Goal: Share content: Share content

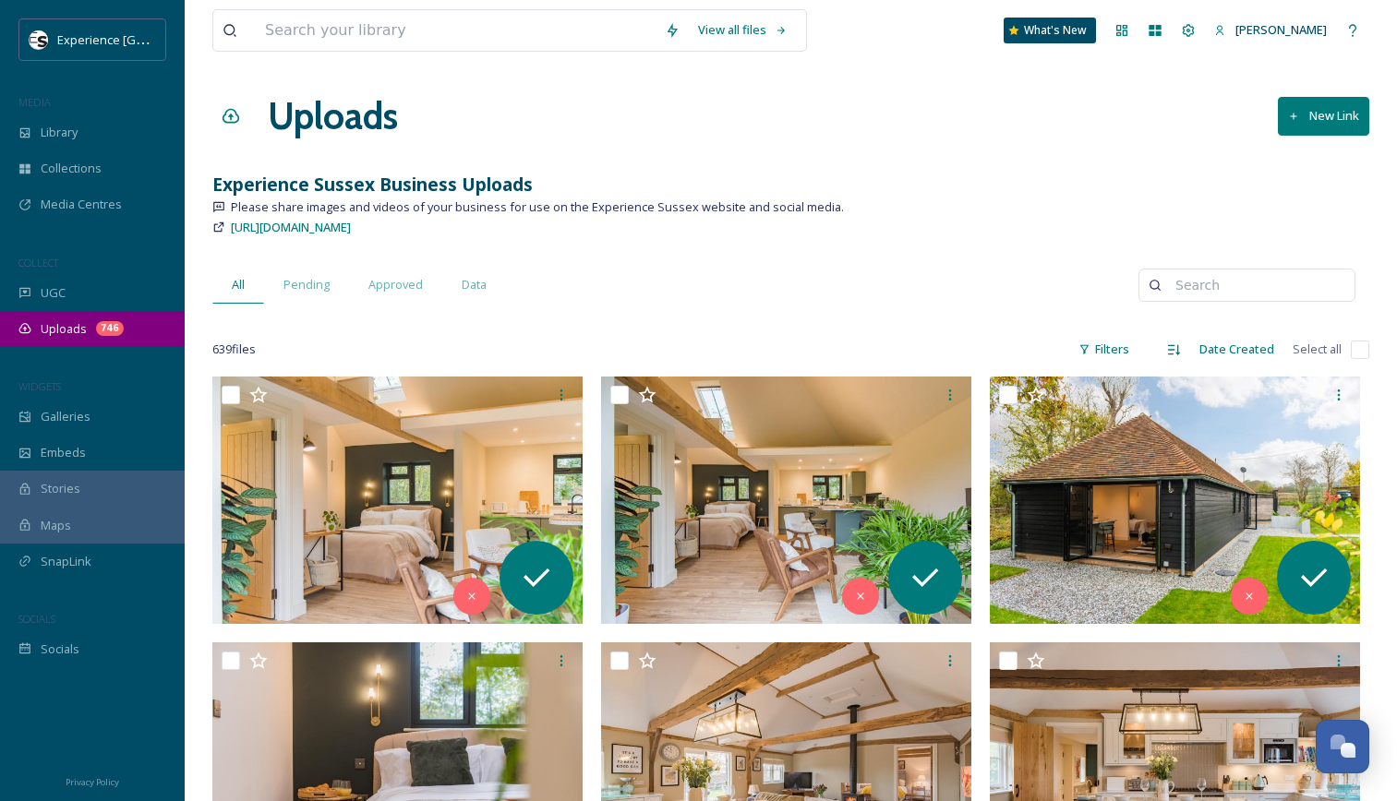
click at [68, 334] on span "Uploads" at bounding box center [64, 329] width 46 height 18
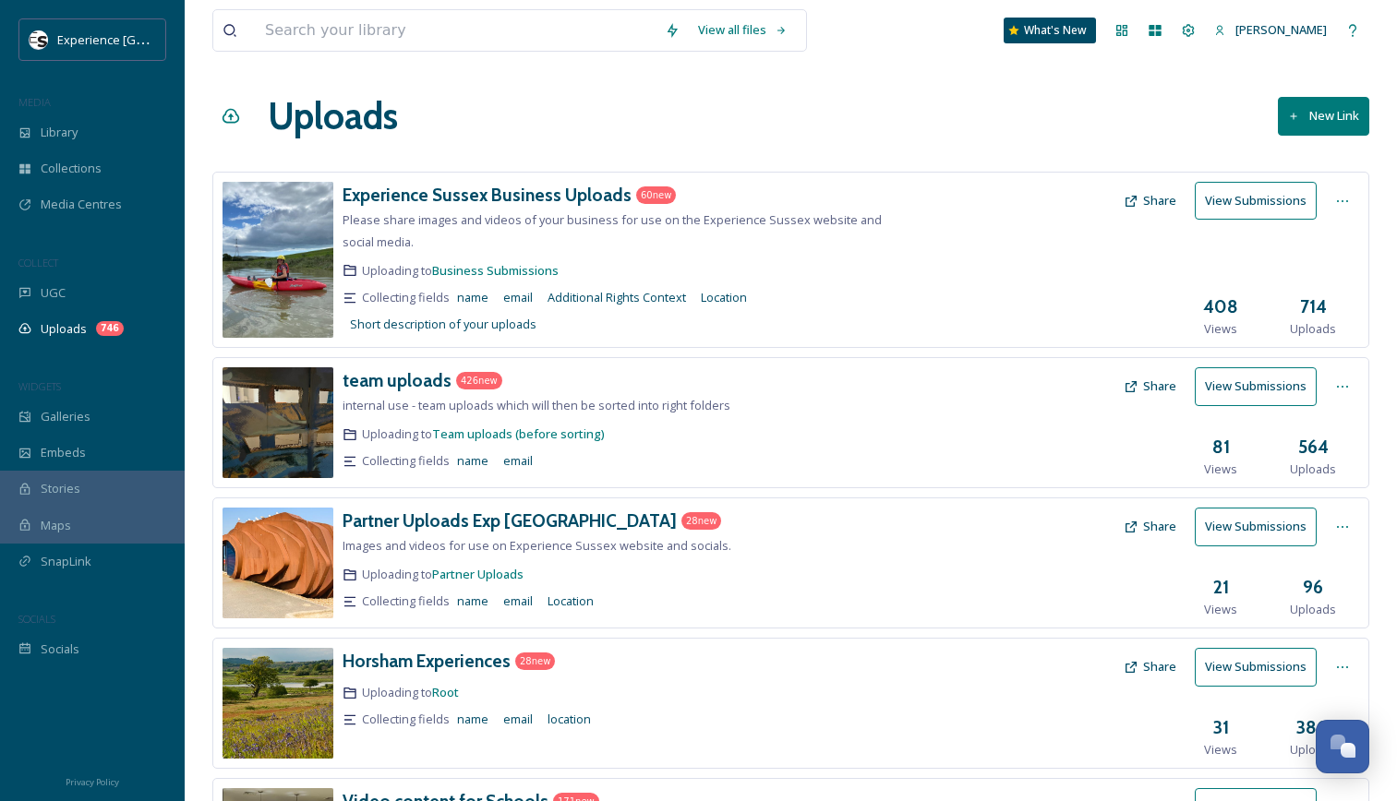
click at [1300, 114] on button "New Link" at bounding box center [1323, 116] width 91 height 38
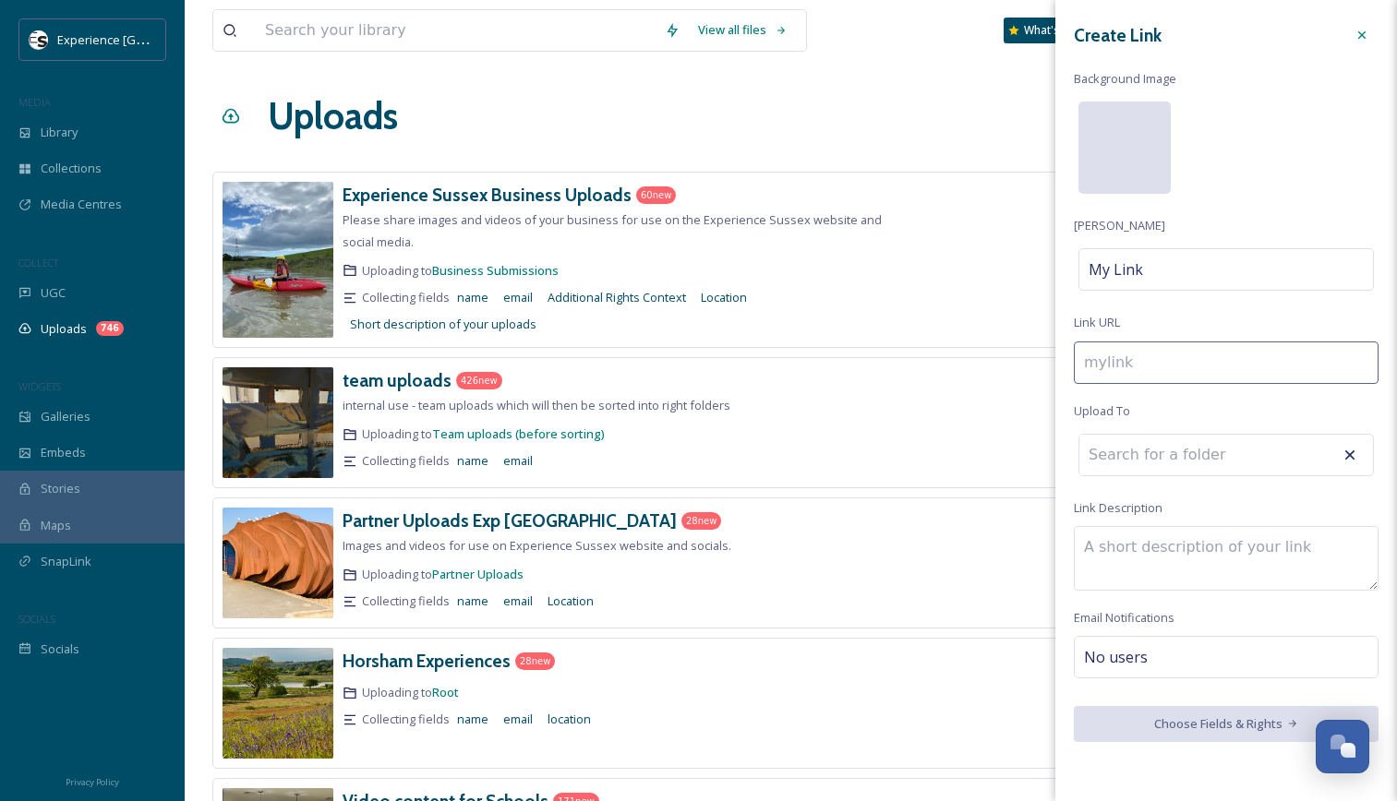
click at [1113, 179] on div at bounding box center [1124, 148] width 92 height 92
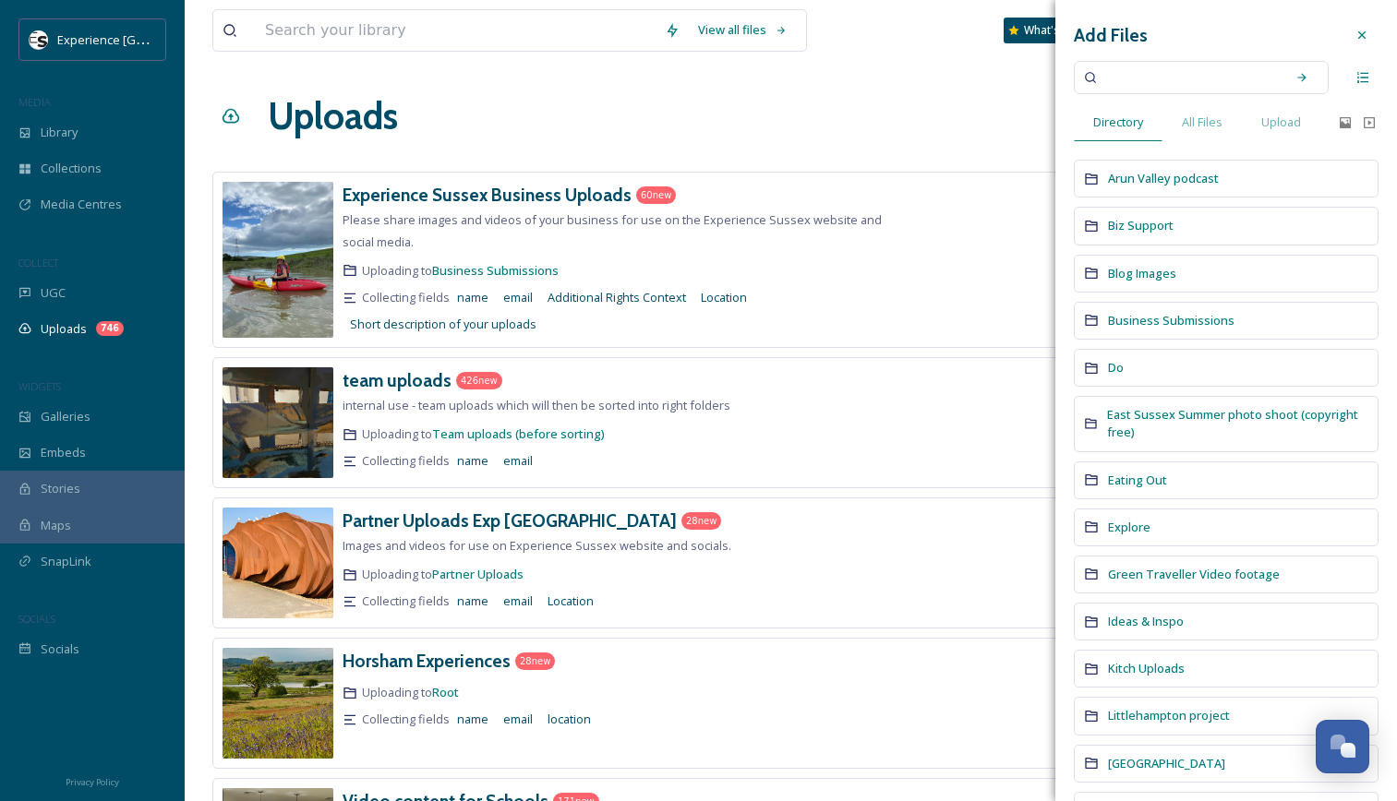
click at [1189, 84] on input at bounding box center [1188, 77] width 175 height 41
type input "newhaven"
click at [1295, 81] on icon at bounding box center [1301, 77] width 13 height 13
click at [1295, 79] on icon at bounding box center [1301, 77] width 13 height 13
click at [1208, 127] on span "All Files" at bounding box center [1202, 123] width 41 height 18
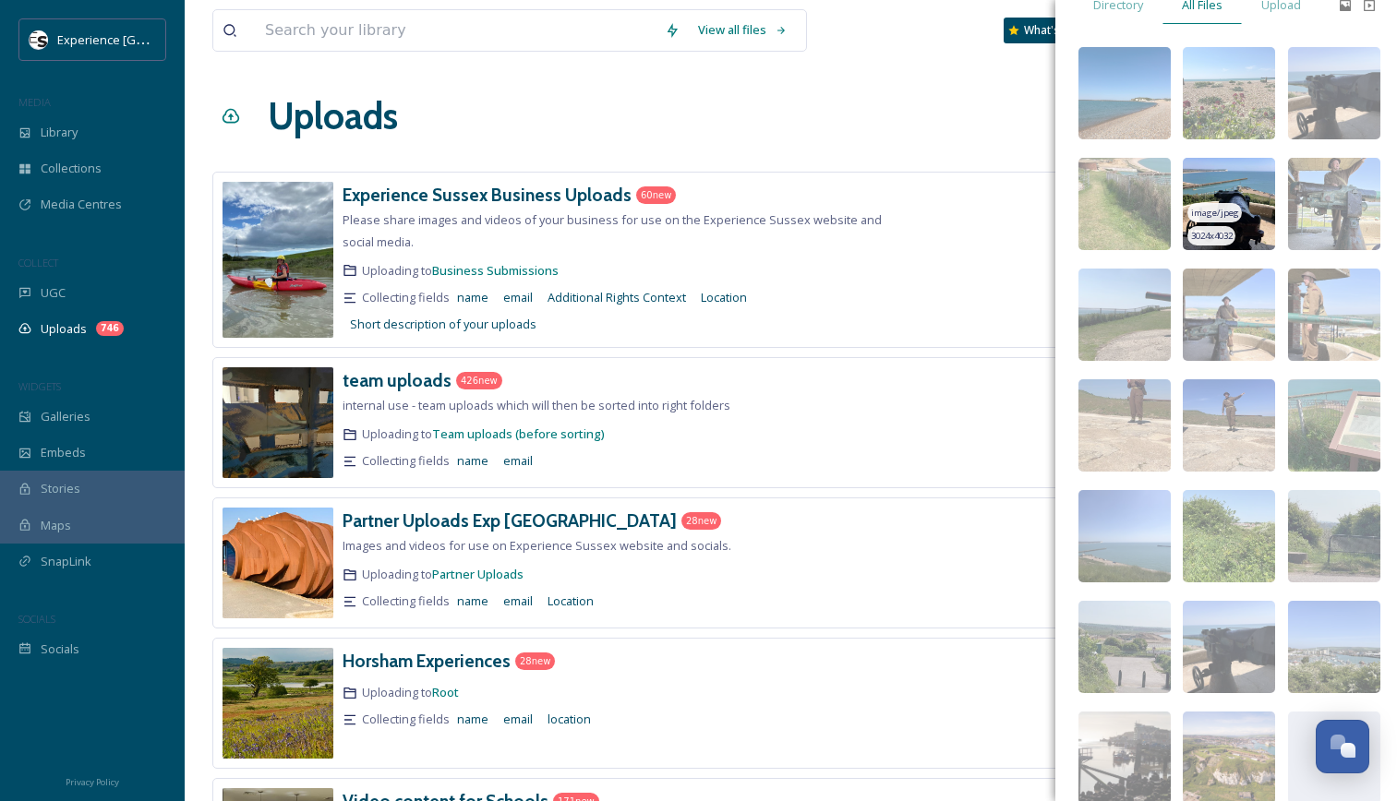
scroll to position [117, 0]
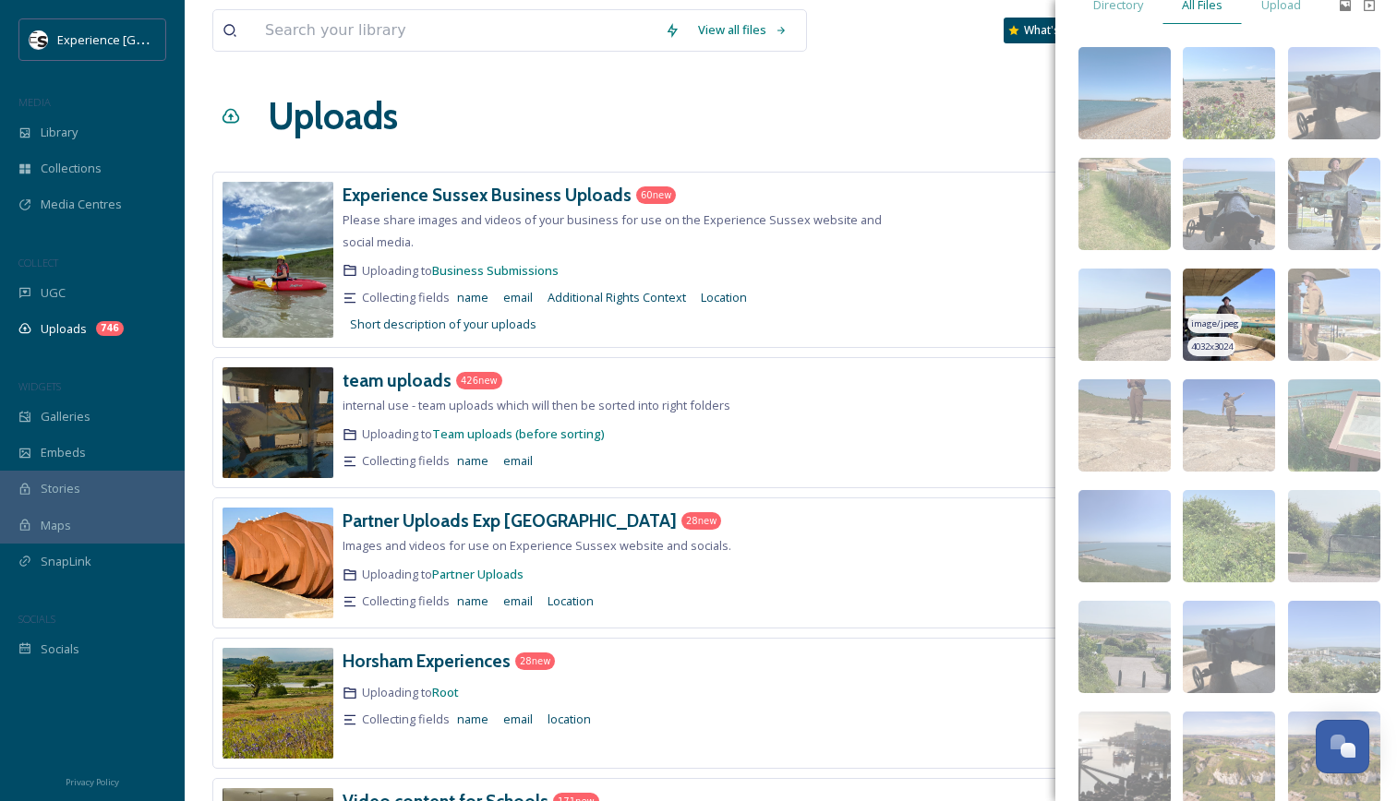
click at [1230, 288] on img at bounding box center [1229, 315] width 92 height 92
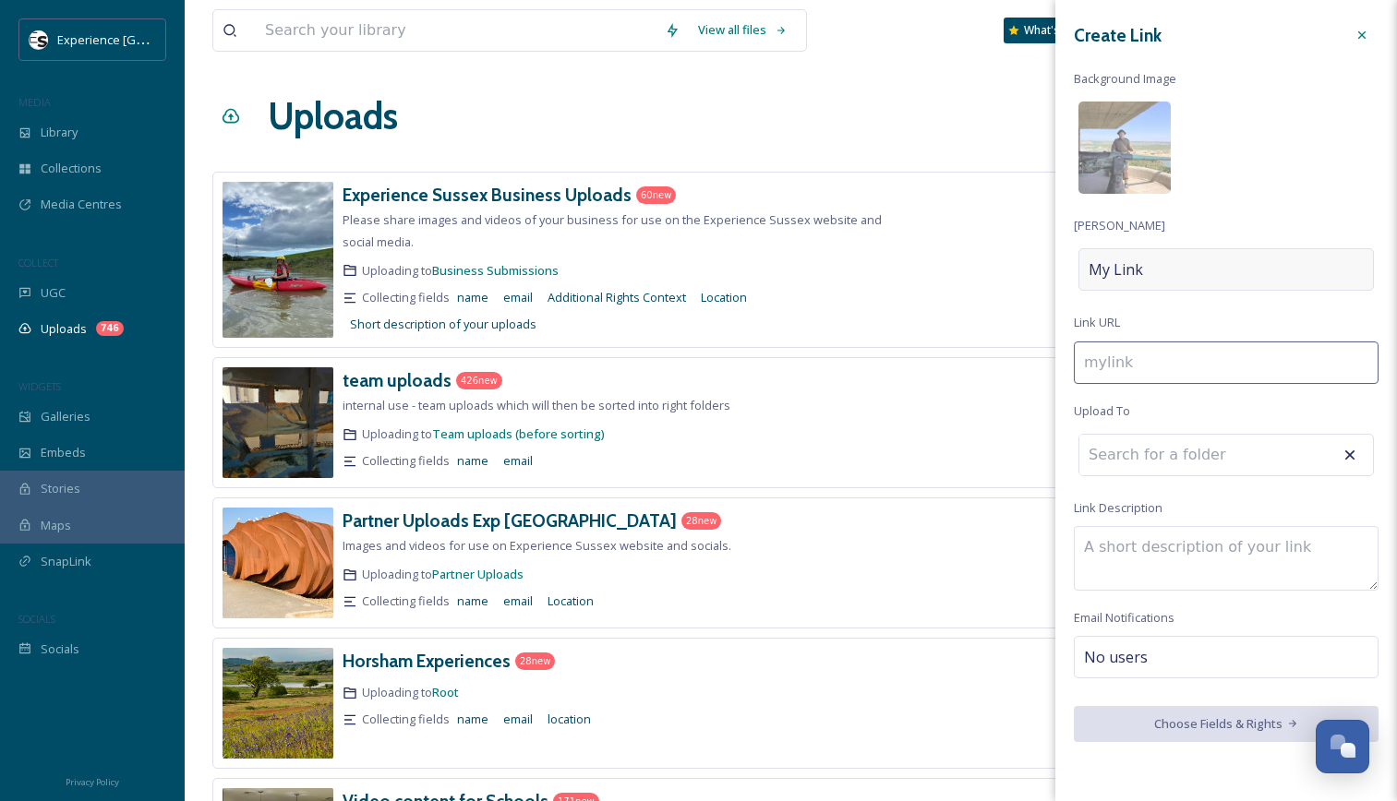
click at [1155, 270] on div "My Link" at bounding box center [1225, 269] width 295 height 42
click at [1155, 270] on input at bounding box center [1226, 269] width 305 height 42
type input "n"
type input "N"
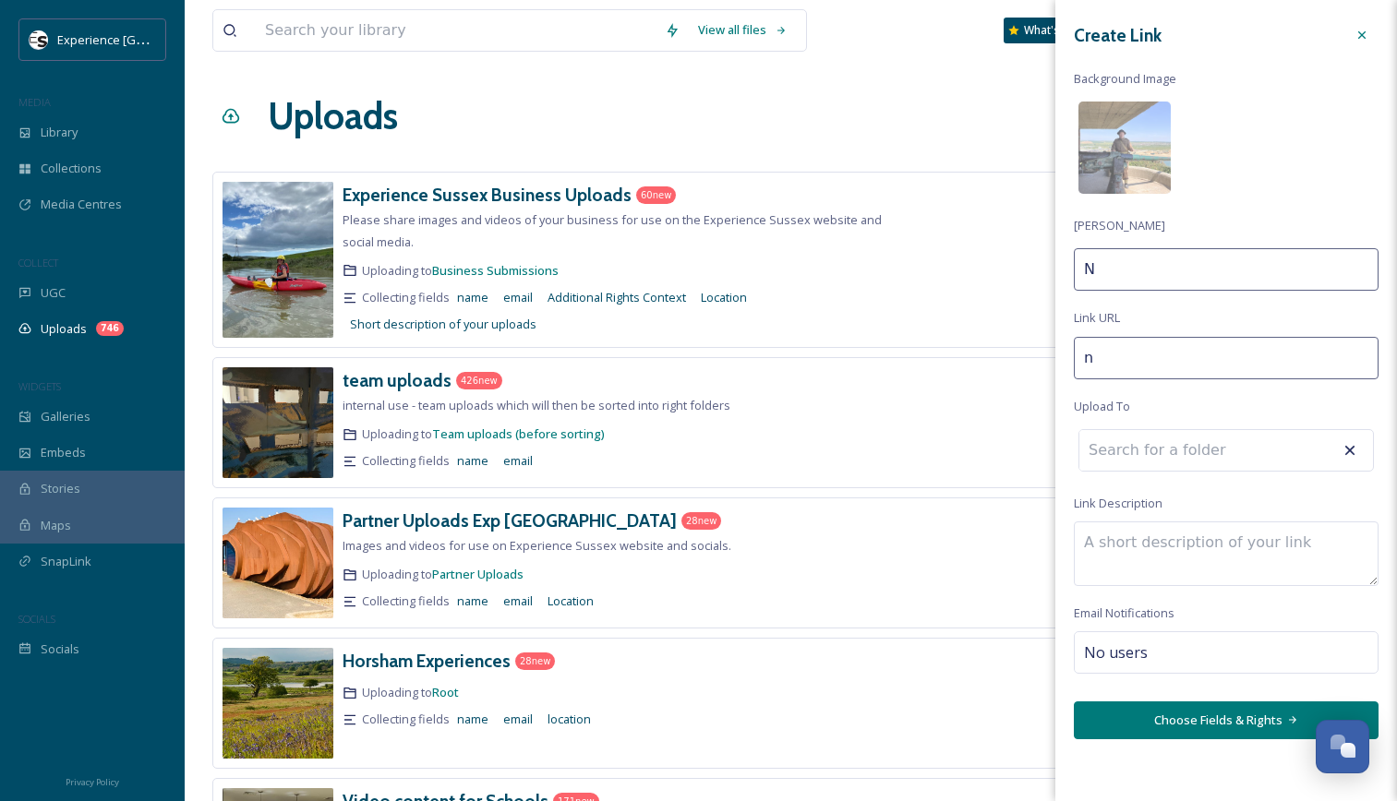
type input "ne"
type input "Ne"
type input "new"
type input "Newh"
type input "newha"
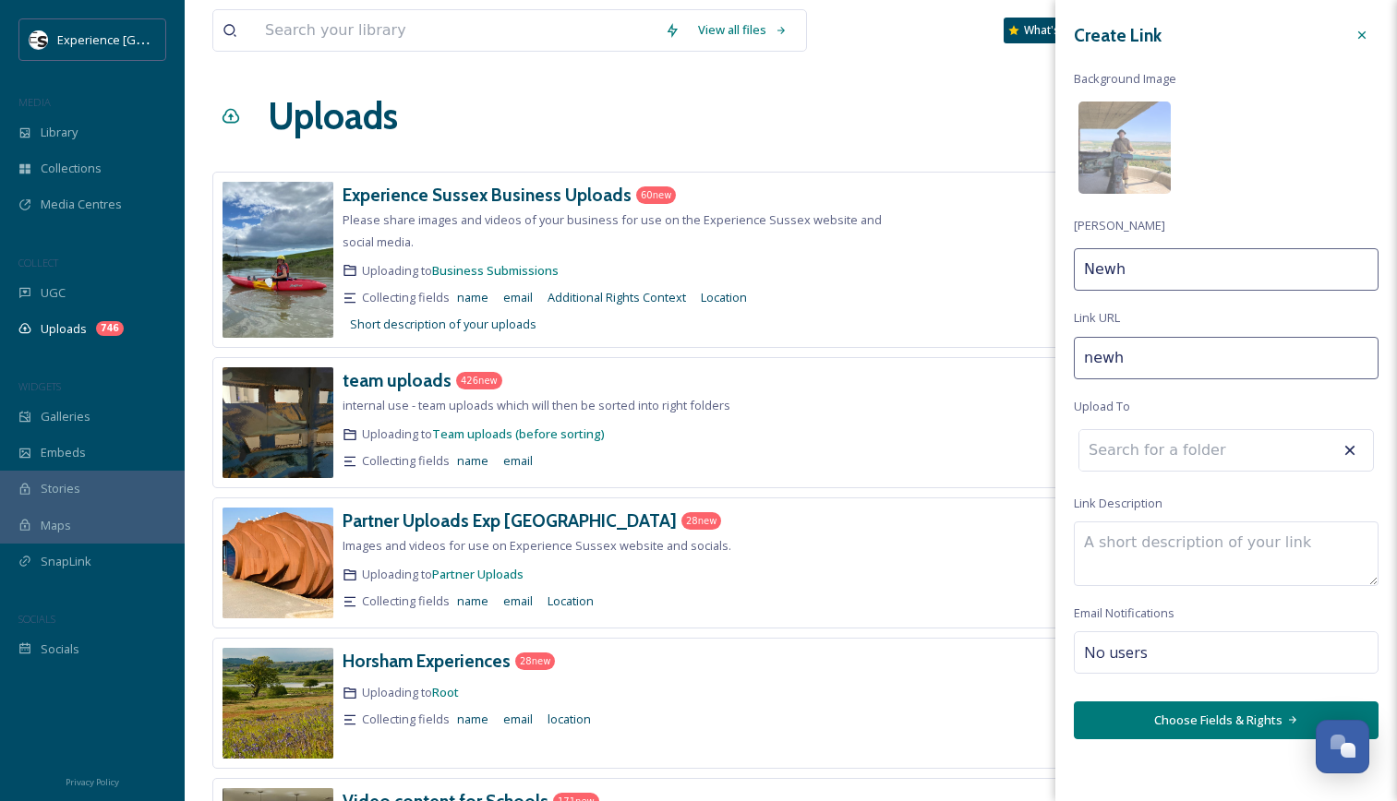
type input "Newha"
type input "newhav"
type input "Newhav"
type input "newhave"
type input "Newhave"
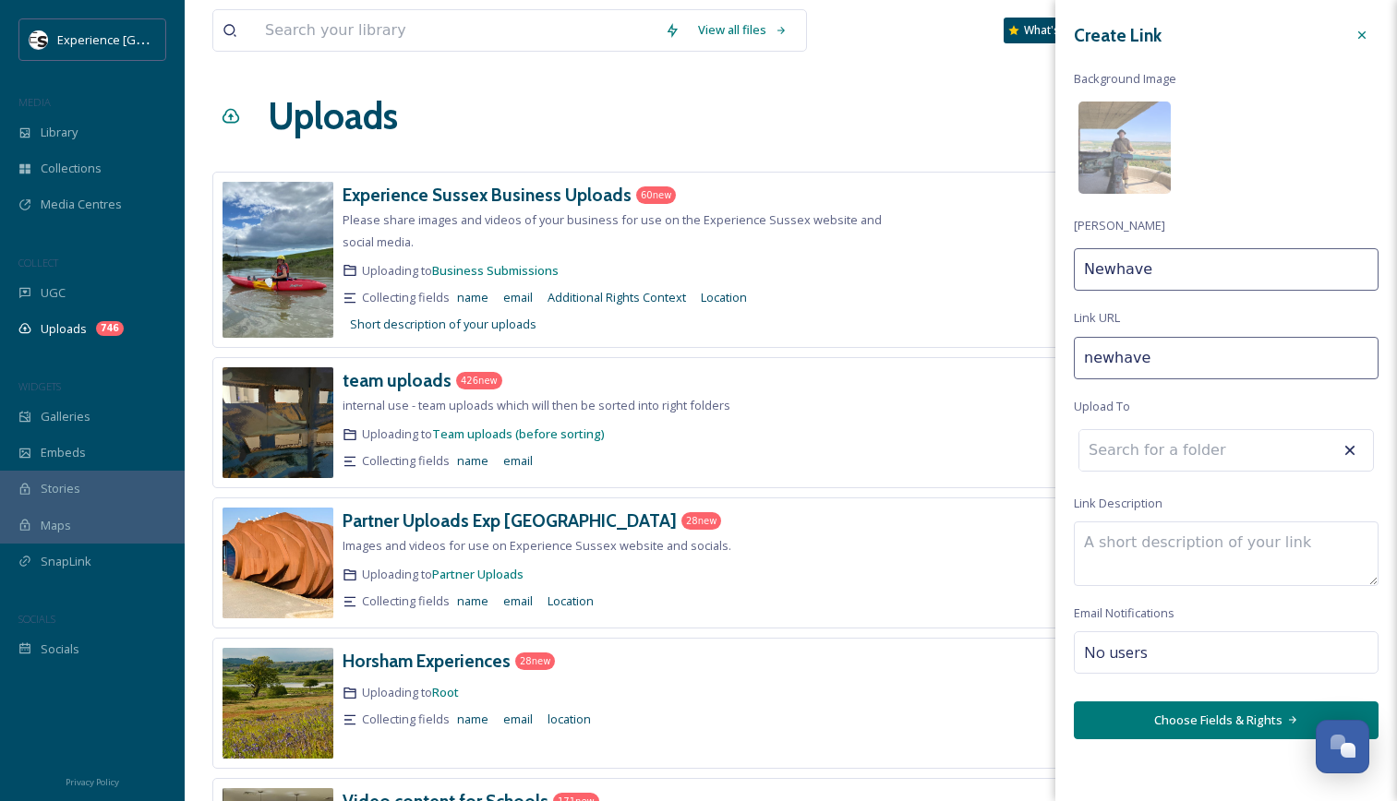
type input "newhaven"
type input "[GEOGRAPHIC_DATA]"
type input "newhaven-"
type input "[GEOGRAPHIC_DATA]"
type input "newhaven-p"
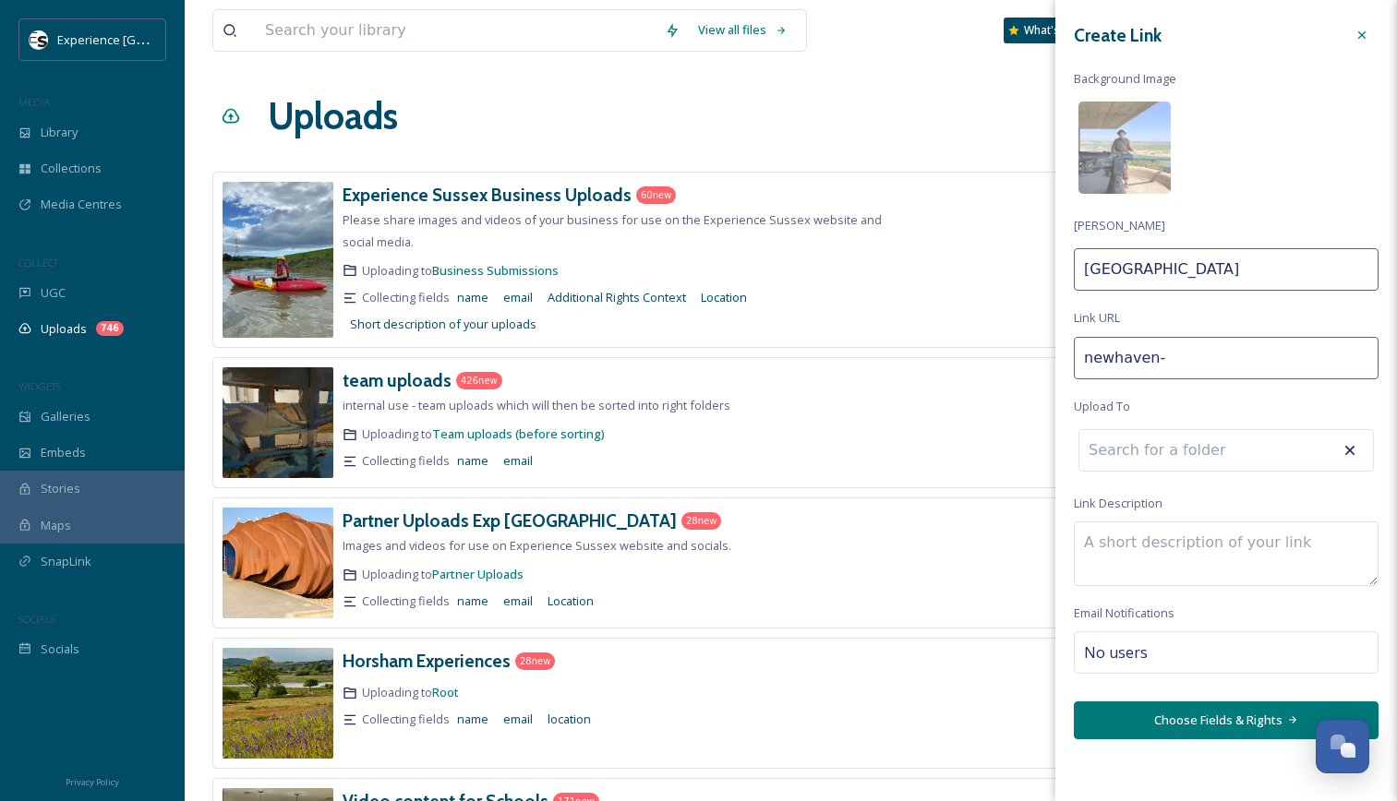
type input "Newhaven P"
type input "newhaven-pr"
type input "Newhaven Pr"
type input "newhaven-pro"
type input "Newhaven Pro"
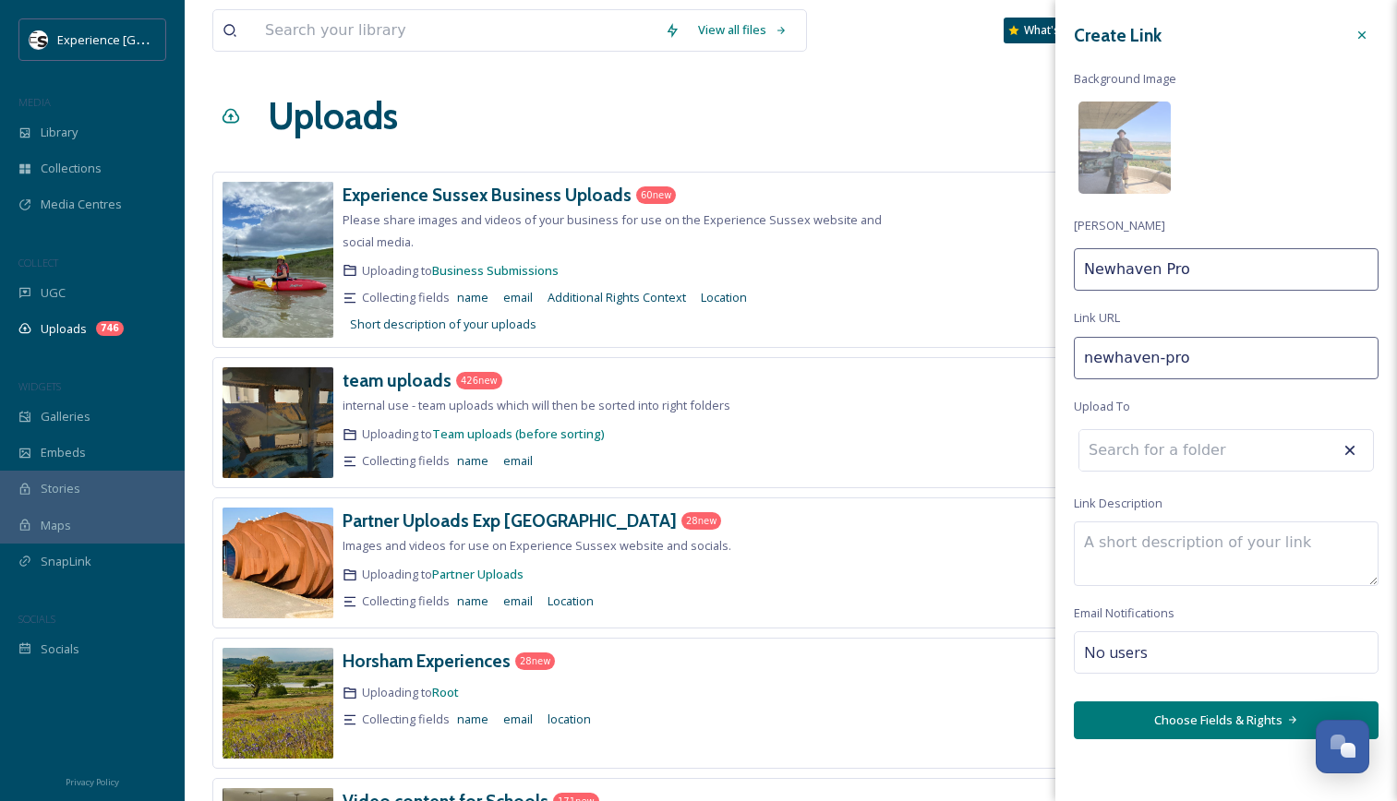
type input "newhaven-proj"
type input "Newhaven Proj"
type input "newhaven-proje"
type input "Newhaven Proje"
type input "newhaven-projec"
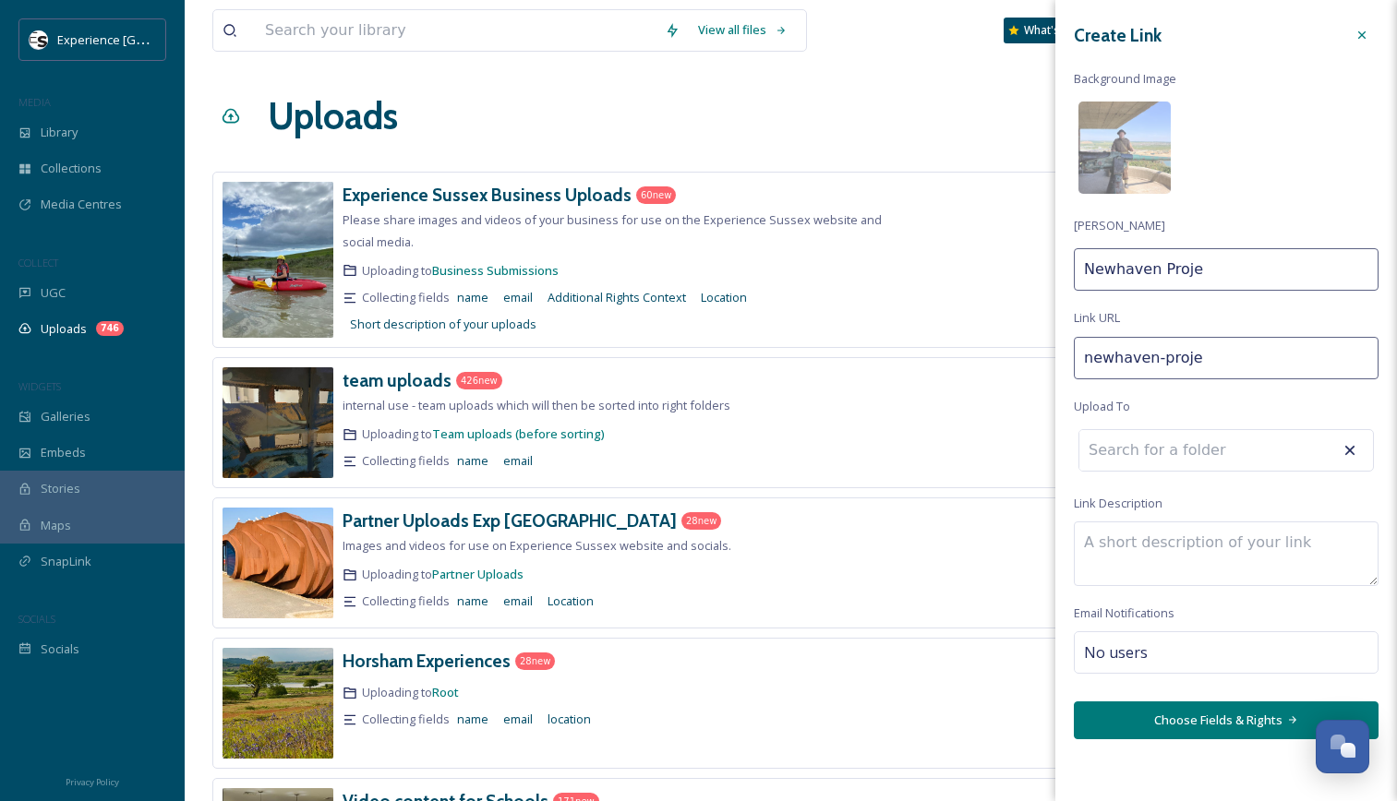
type input "Newhaven Projec"
type input "newhaven-project"
type input "Newhaven Project"
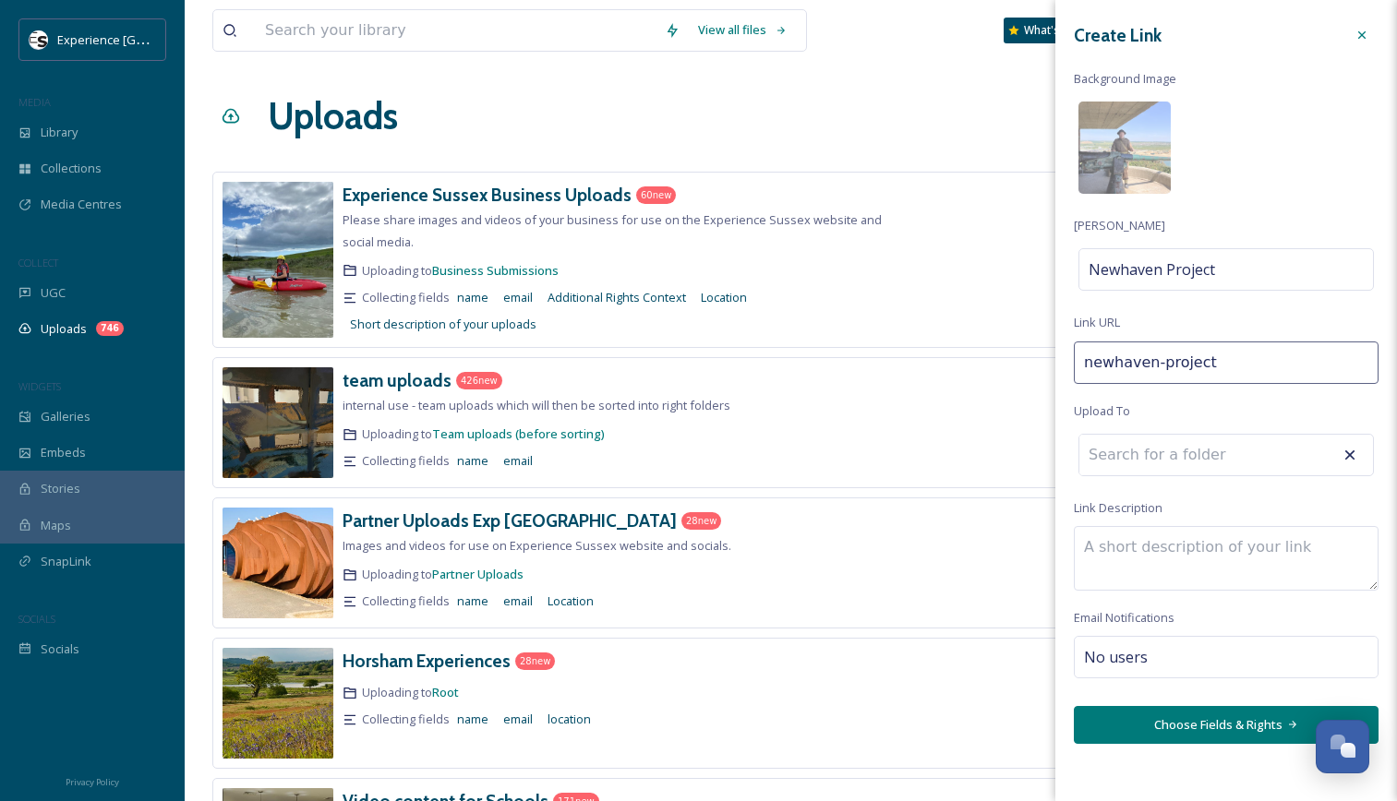
click at [1222, 445] on input at bounding box center [1180, 455] width 203 height 41
click at [1249, 456] on input "Newhaven Project" at bounding box center [1180, 455] width 203 height 41
type input "N"
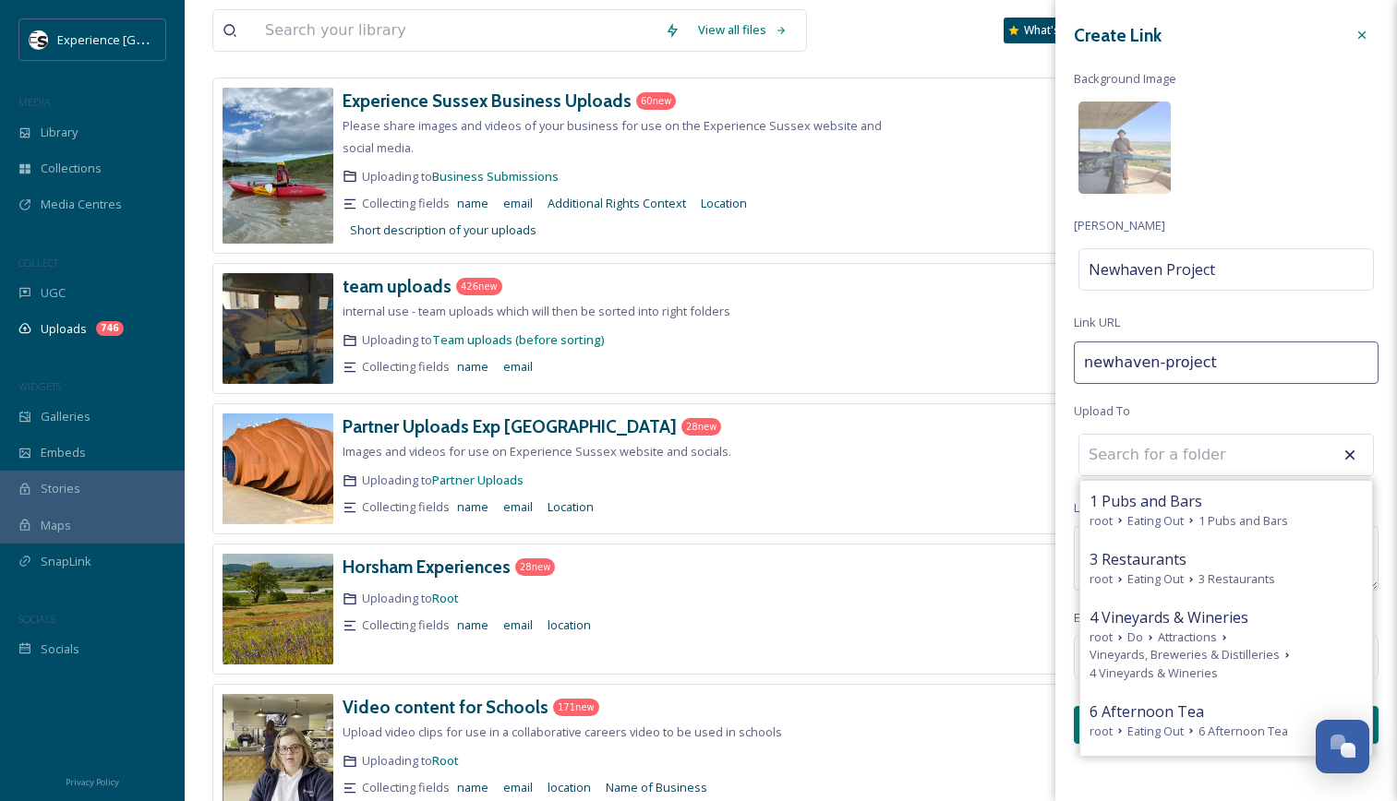
scroll to position [95, 0]
click at [1243, 427] on div "Create Link Background Image [PERSON_NAME] Newhaven Project Link URL newhaven-p…" at bounding box center [1226, 381] width 342 height 763
click at [1350, 456] on icon at bounding box center [1350, 455] width 18 height 18
click at [1246, 407] on div "Create Link Background Image [PERSON_NAME] Newhaven Project Link URL newhaven-p…" at bounding box center [1226, 381] width 342 height 763
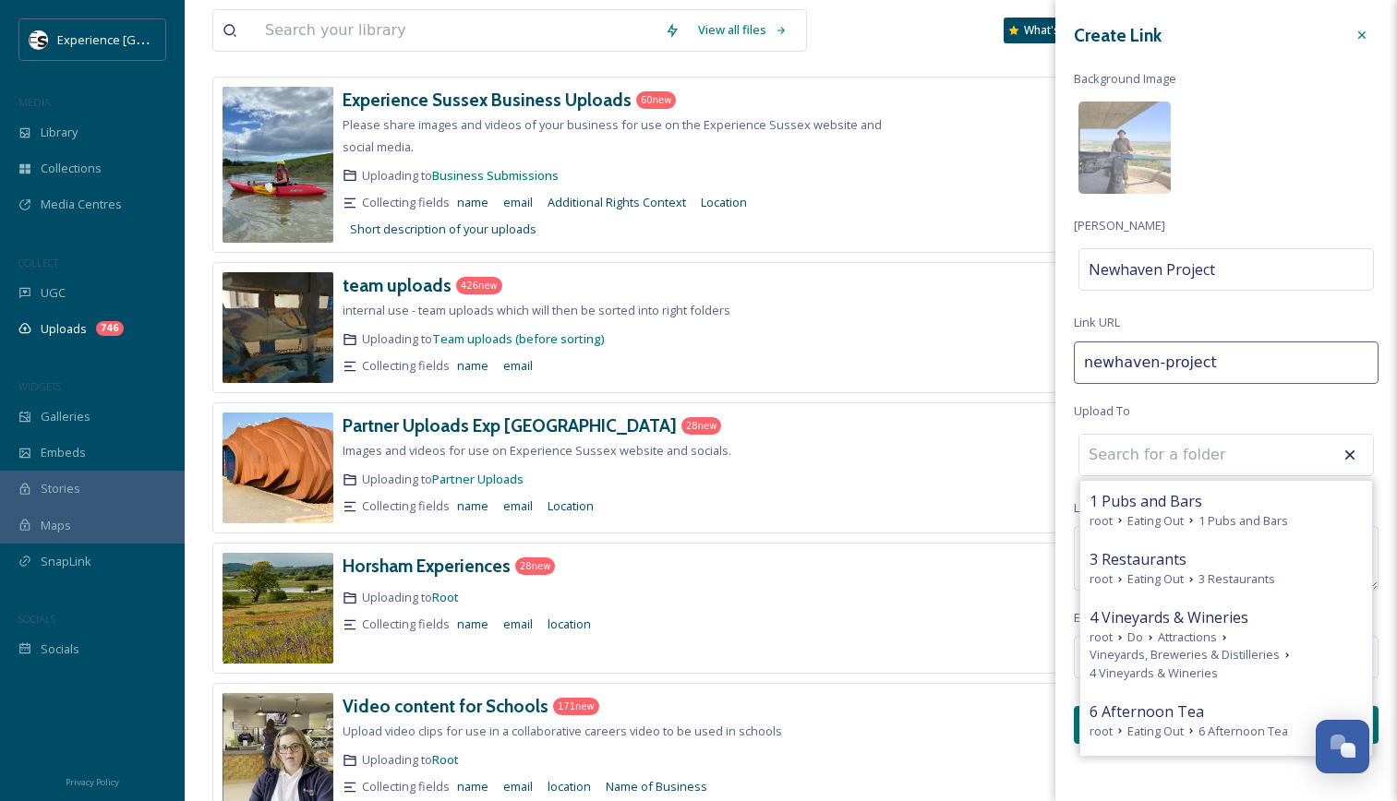
click at [1246, 407] on div "Create Link Background Image [PERSON_NAME] Newhaven Project Link URL newhaven-p…" at bounding box center [1226, 381] width 342 height 763
click at [1347, 453] on icon at bounding box center [1350, 455] width 18 height 18
click at [1270, 473] on div "1 Pubs and Bars root Eating Out 1 Pubs and Bars 3 Restaurants root Eating Out 3…" at bounding box center [1225, 455] width 295 height 42
click at [1212, 417] on div "Create Link Background Image [PERSON_NAME] Newhaven Project Link URL newhaven-p…" at bounding box center [1226, 381] width 342 height 763
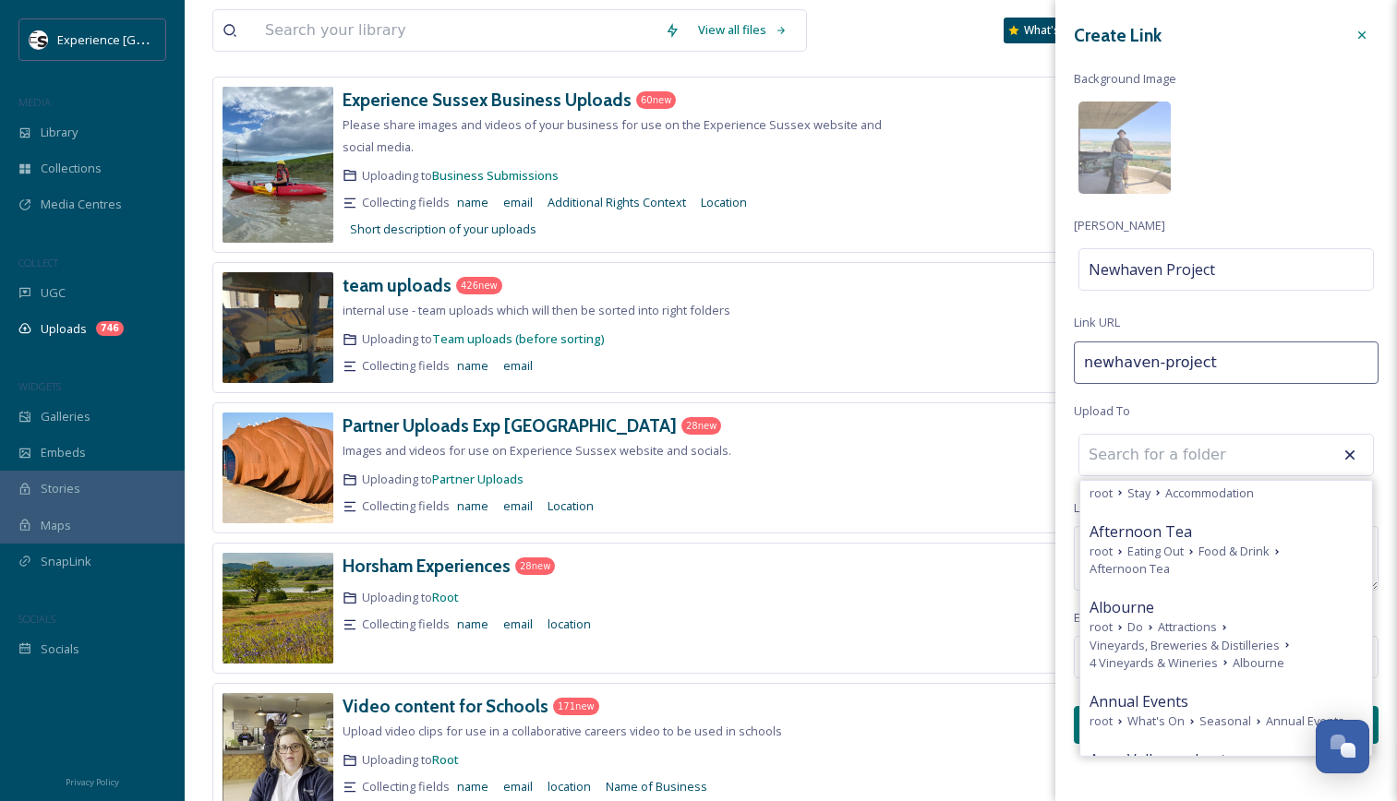
scroll to position [298, 0]
click at [1114, 779] on div "Create Link Background Image [PERSON_NAME] Newhaven Project Link URL newhaven-p…" at bounding box center [1226, 400] width 342 height 801
click at [1347, 457] on icon at bounding box center [1350, 455] width 10 height 10
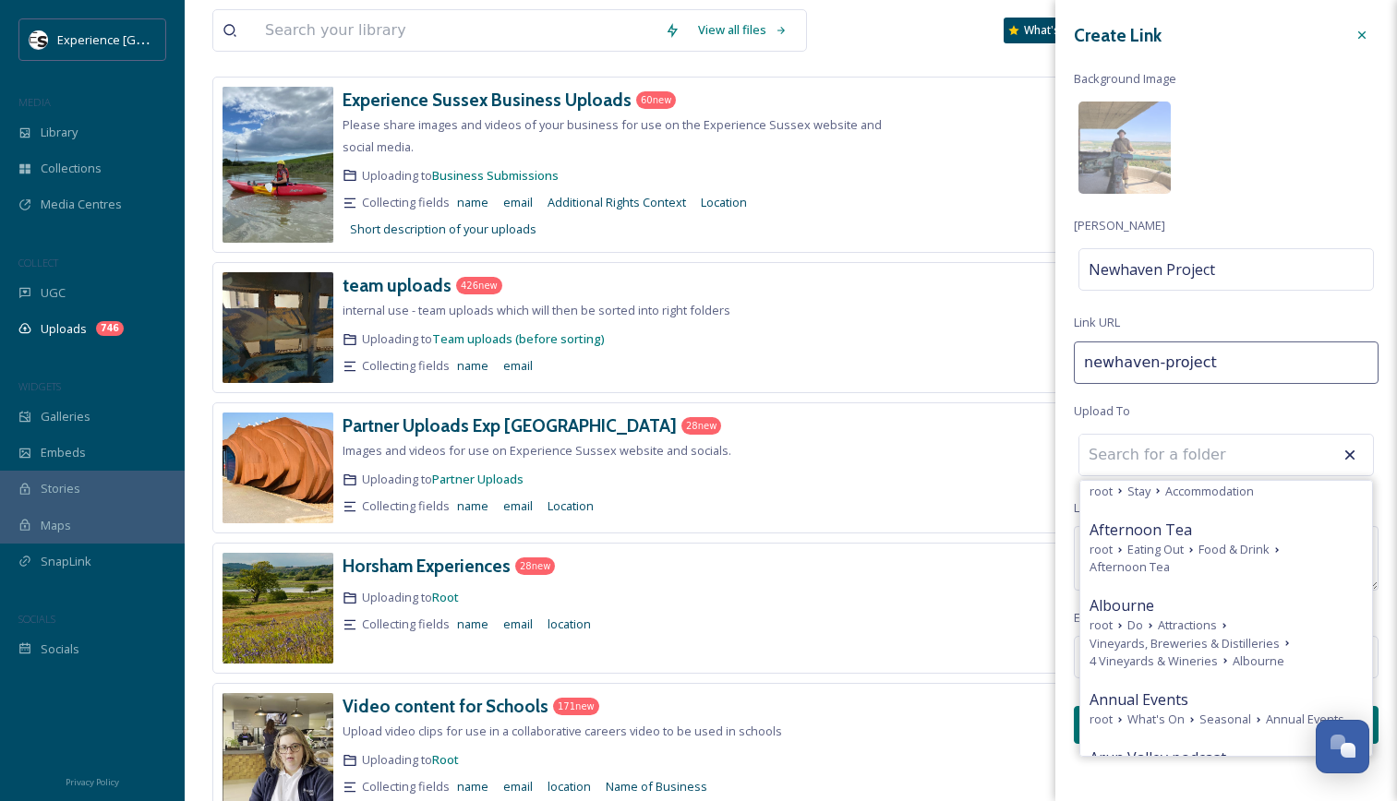
click at [1347, 457] on icon at bounding box center [1350, 455] width 10 height 10
click at [1281, 355] on input "newhaven-project" at bounding box center [1226, 363] width 305 height 42
click at [1265, 254] on div "Newhaven Project" at bounding box center [1225, 269] width 295 height 42
click at [1359, 33] on icon at bounding box center [1361, 35] width 15 height 15
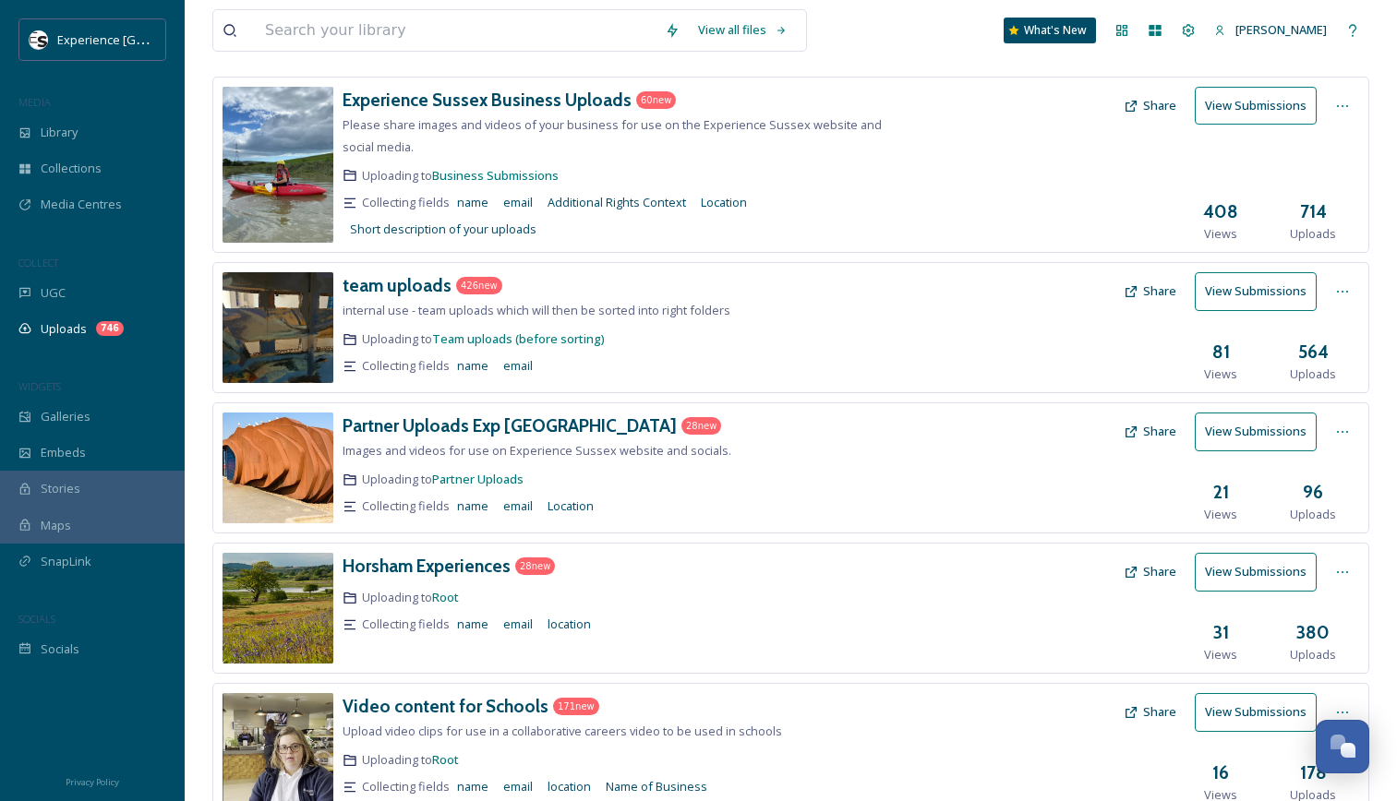
scroll to position [0, 0]
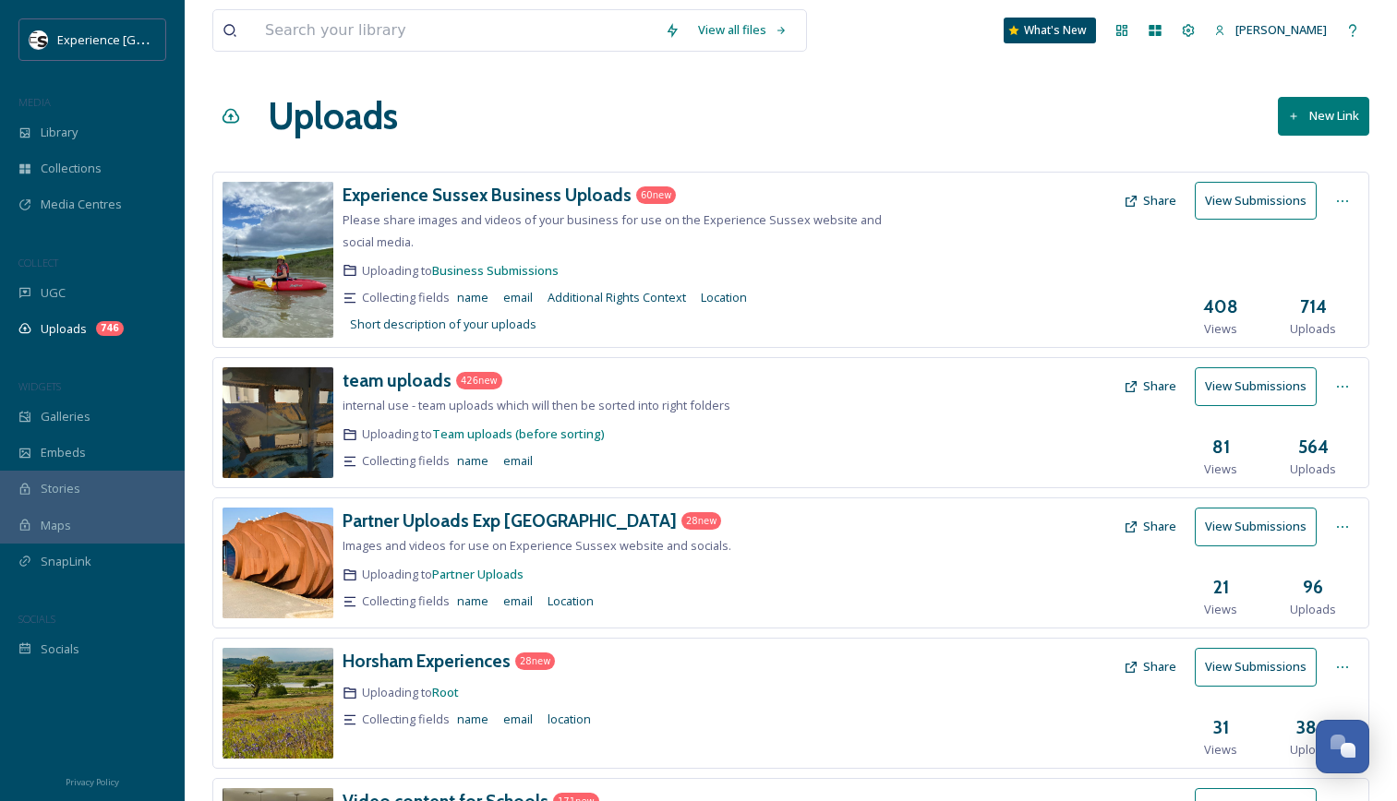
click at [1312, 114] on button "New Link" at bounding box center [1323, 116] width 91 height 38
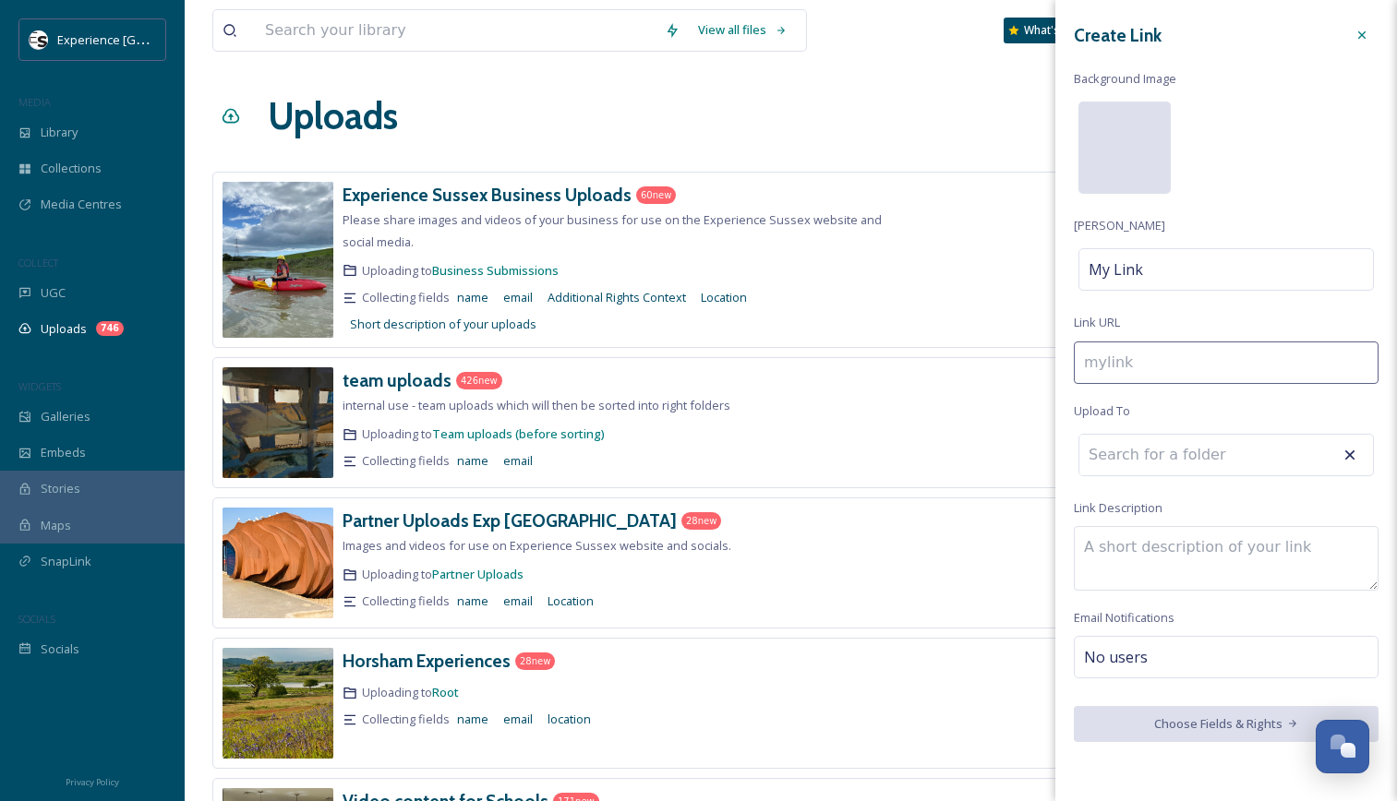
click at [1138, 140] on div at bounding box center [1124, 148] width 92 height 92
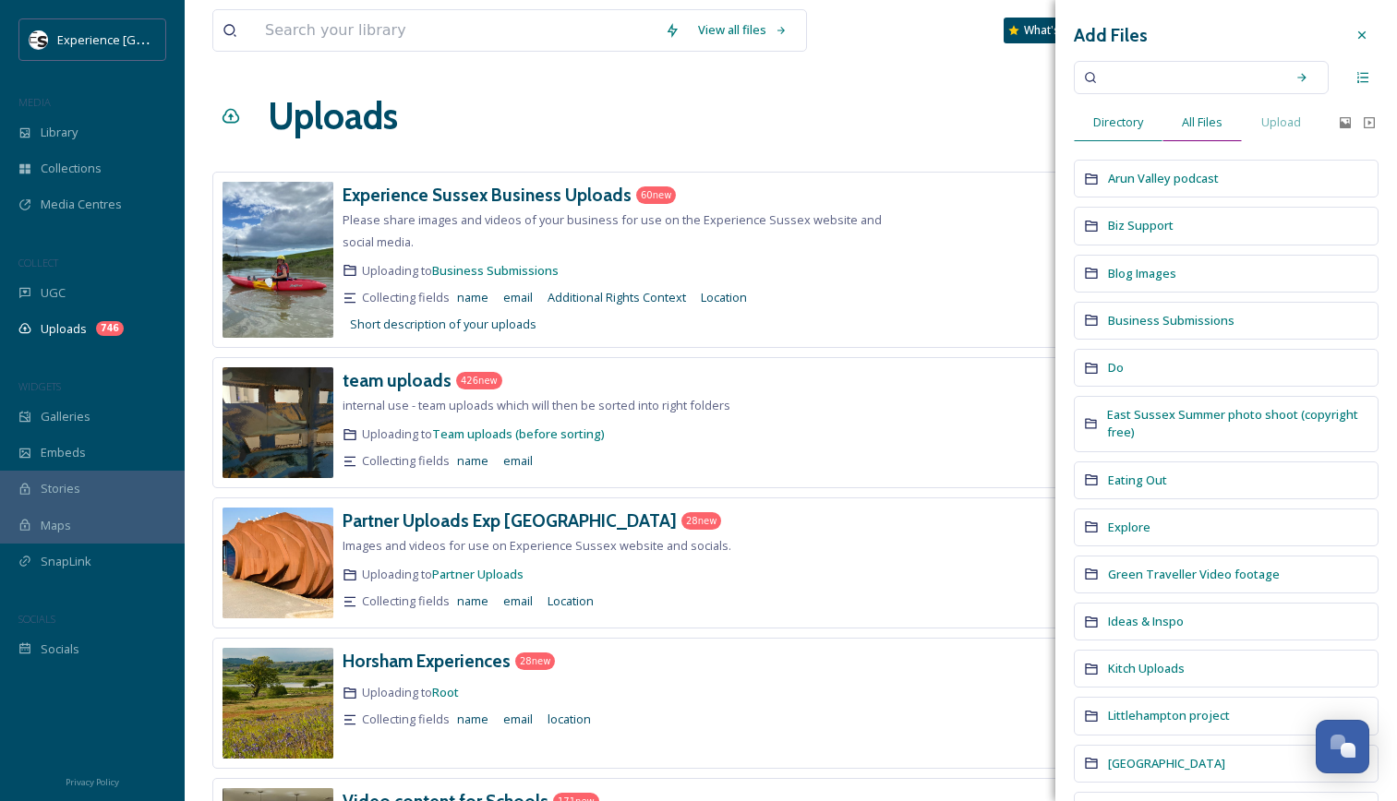
click at [1205, 126] on span "All Files" at bounding box center [1202, 123] width 41 height 18
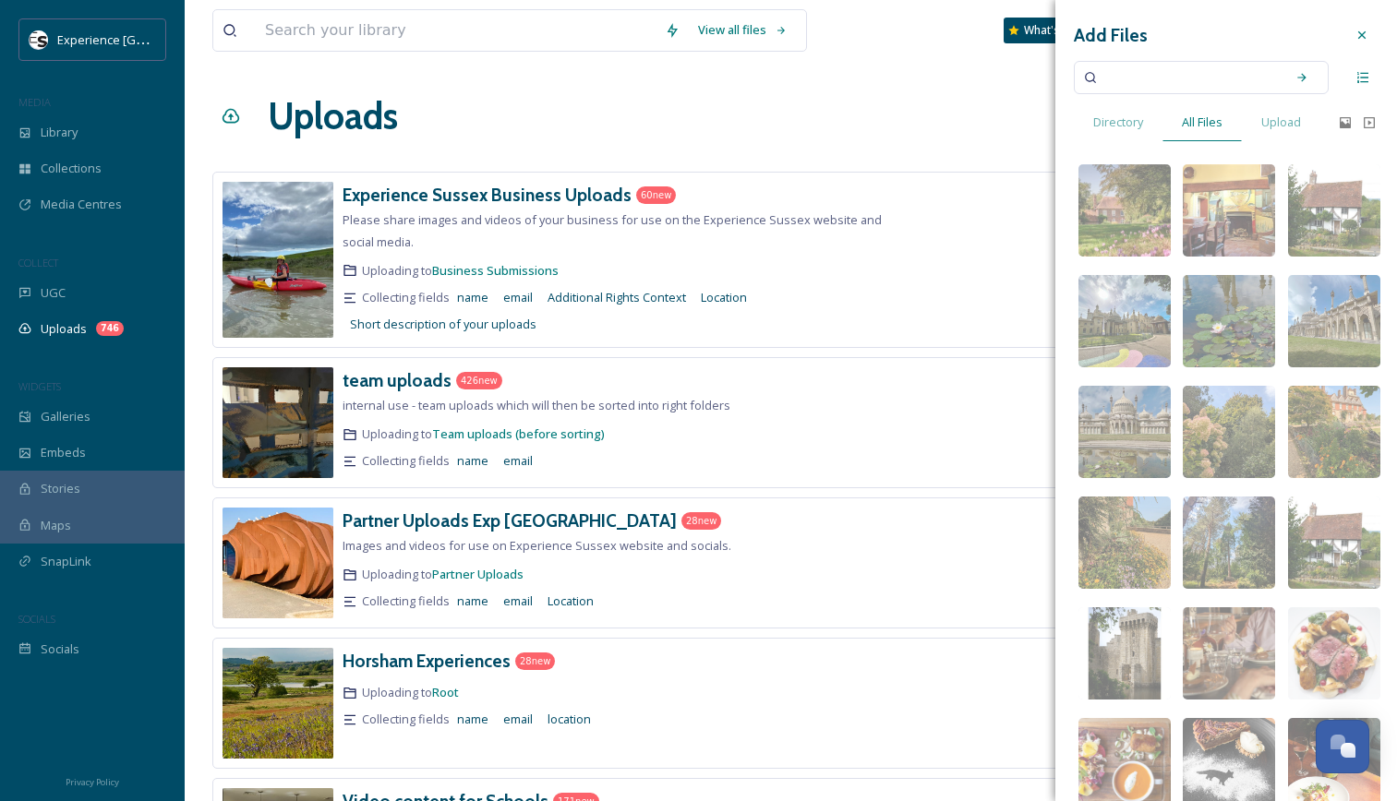
click at [1133, 66] on input at bounding box center [1188, 77] width 175 height 41
type input "newhaven"
click at [1295, 80] on icon at bounding box center [1301, 77] width 13 height 13
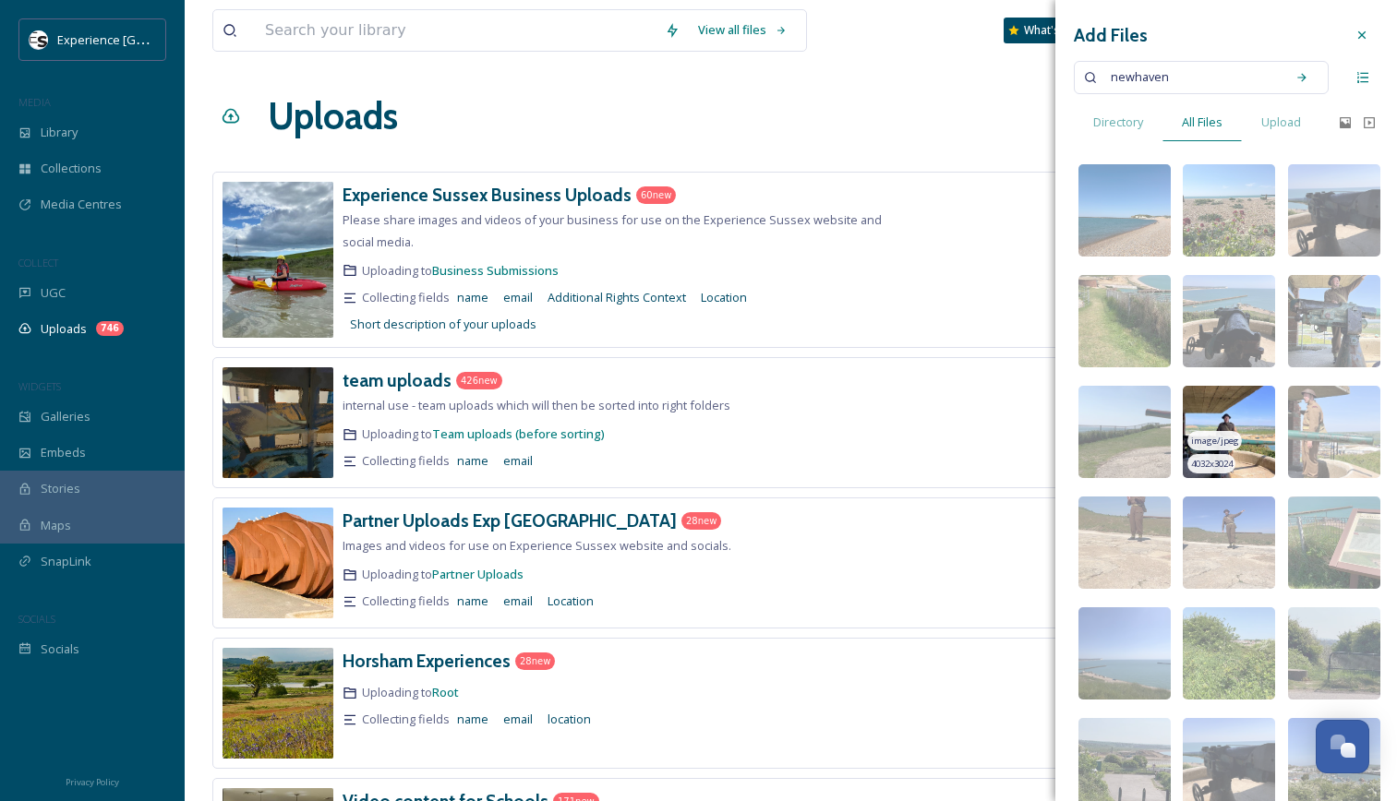
click at [1234, 416] on img at bounding box center [1229, 432] width 92 height 92
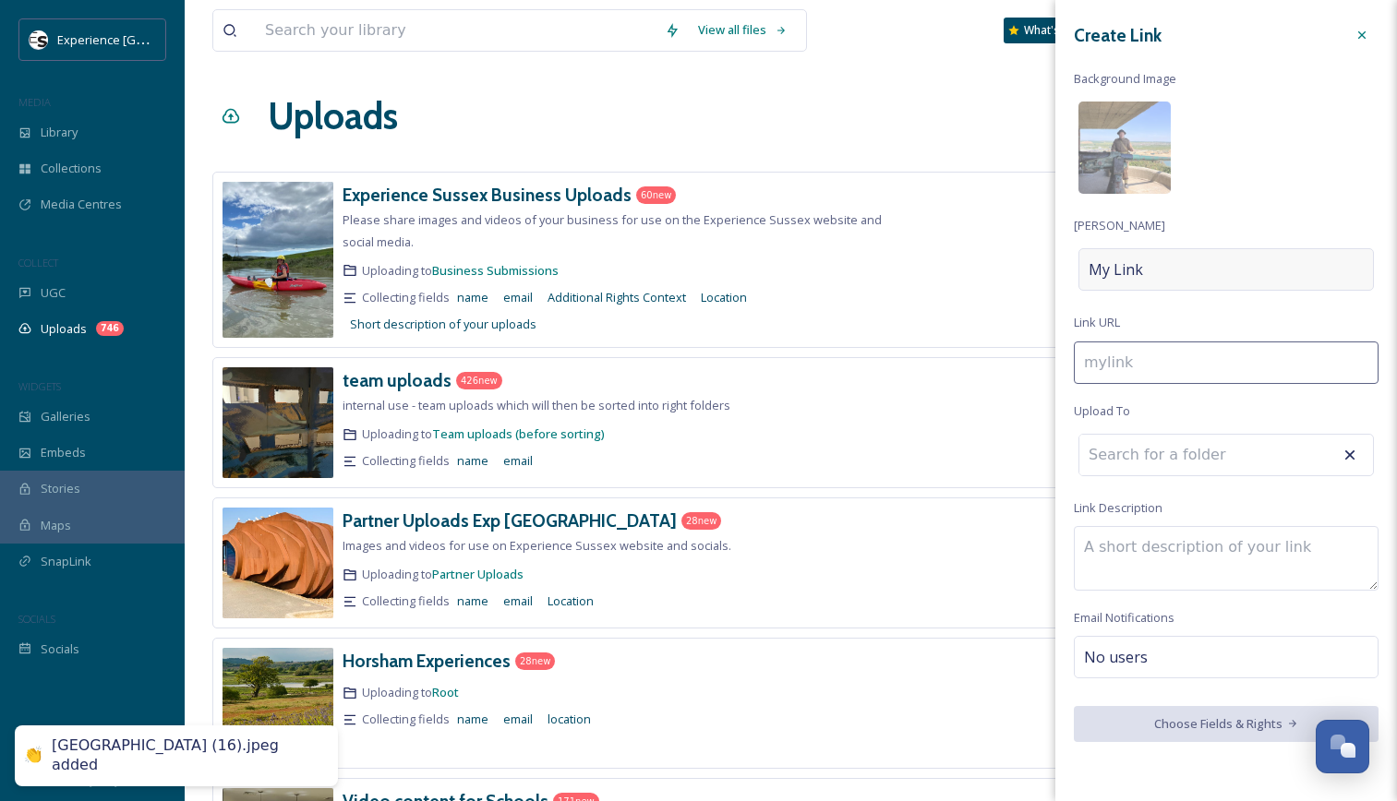
click at [1186, 269] on div "My Link" at bounding box center [1225, 269] width 295 height 42
click at [1186, 269] on input at bounding box center [1226, 269] width 305 height 42
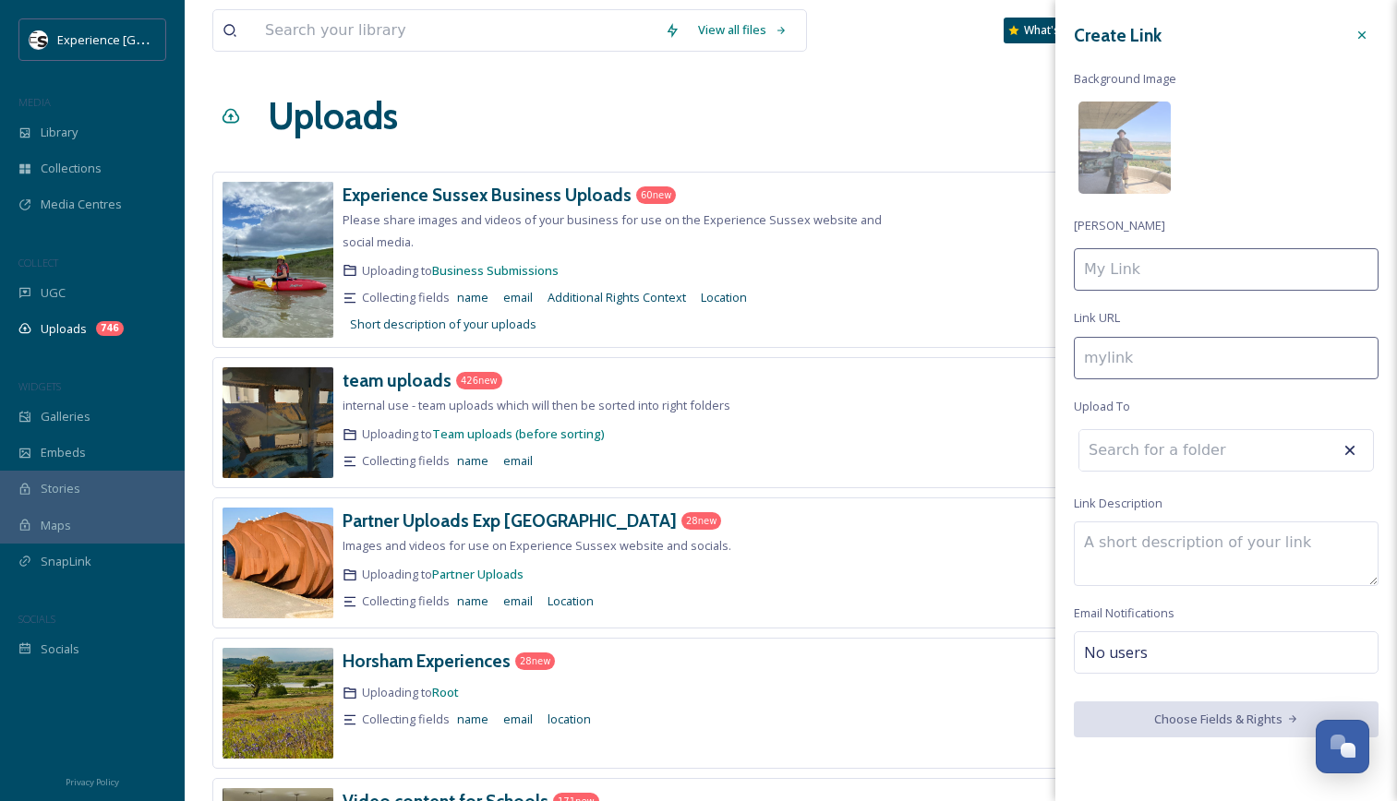
type input "n"
type input "N"
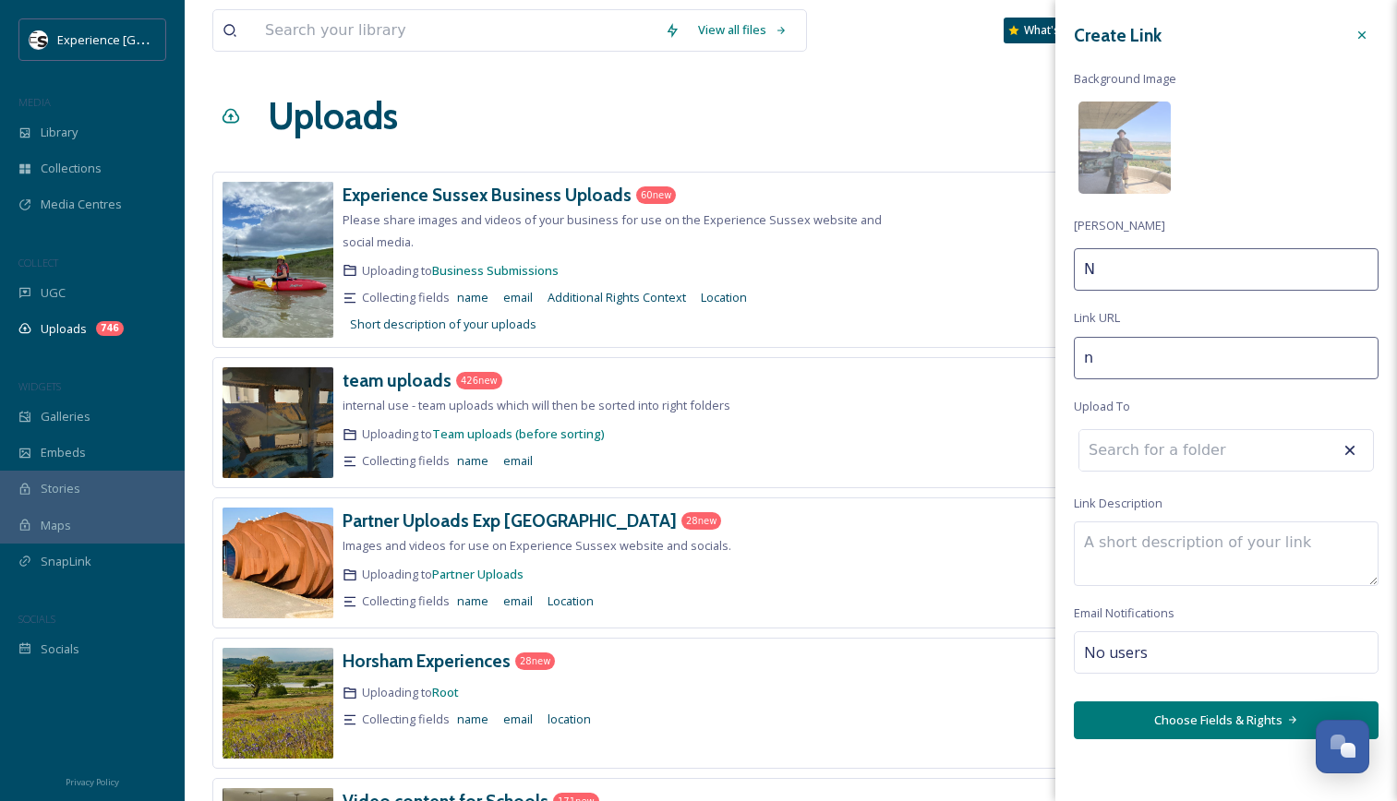
type input "ne"
type input "Ne"
type input "new"
type input "Newh"
type input "newha"
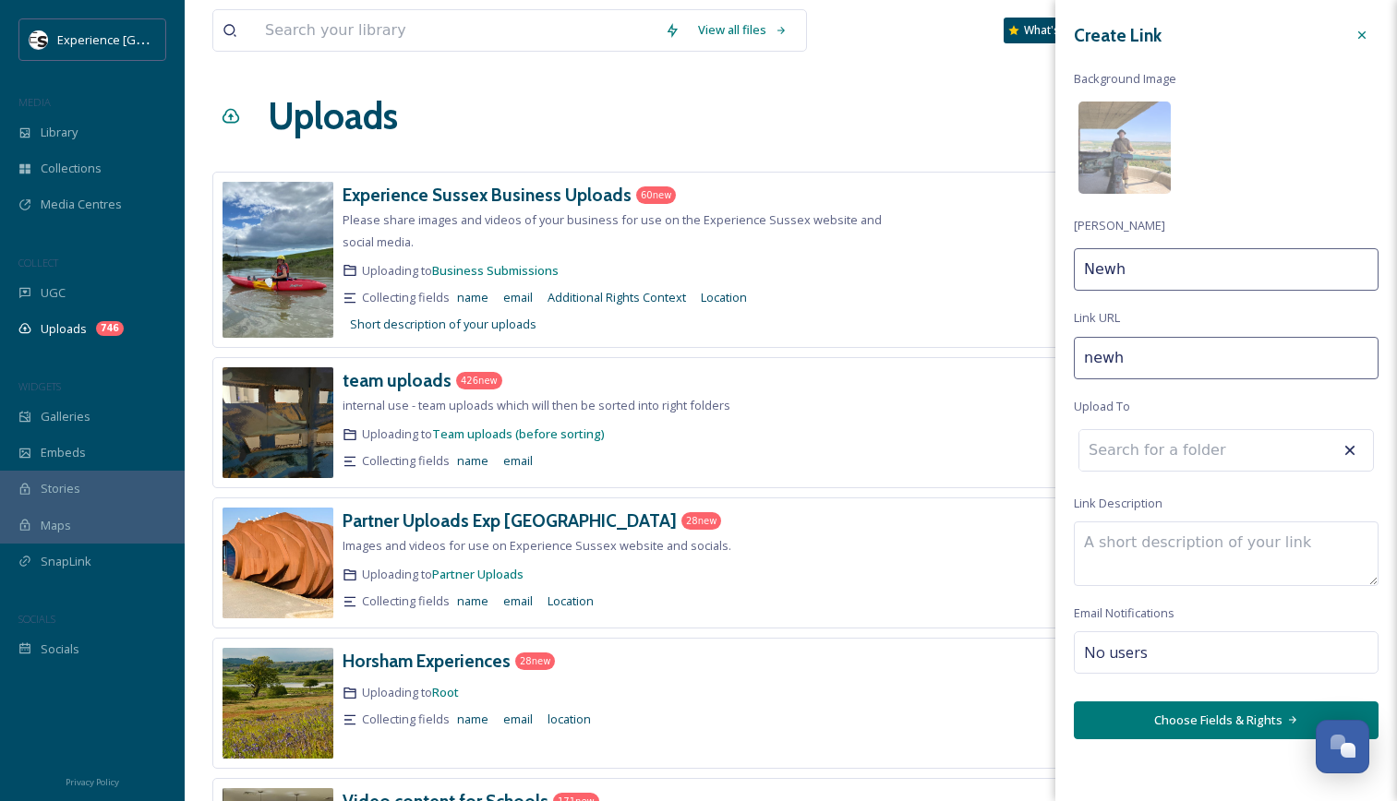
type input "Newha"
type input "newhav"
type input "Newhav"
type input "newhave"
type input "[GEOGRAPHIC_DATA]"
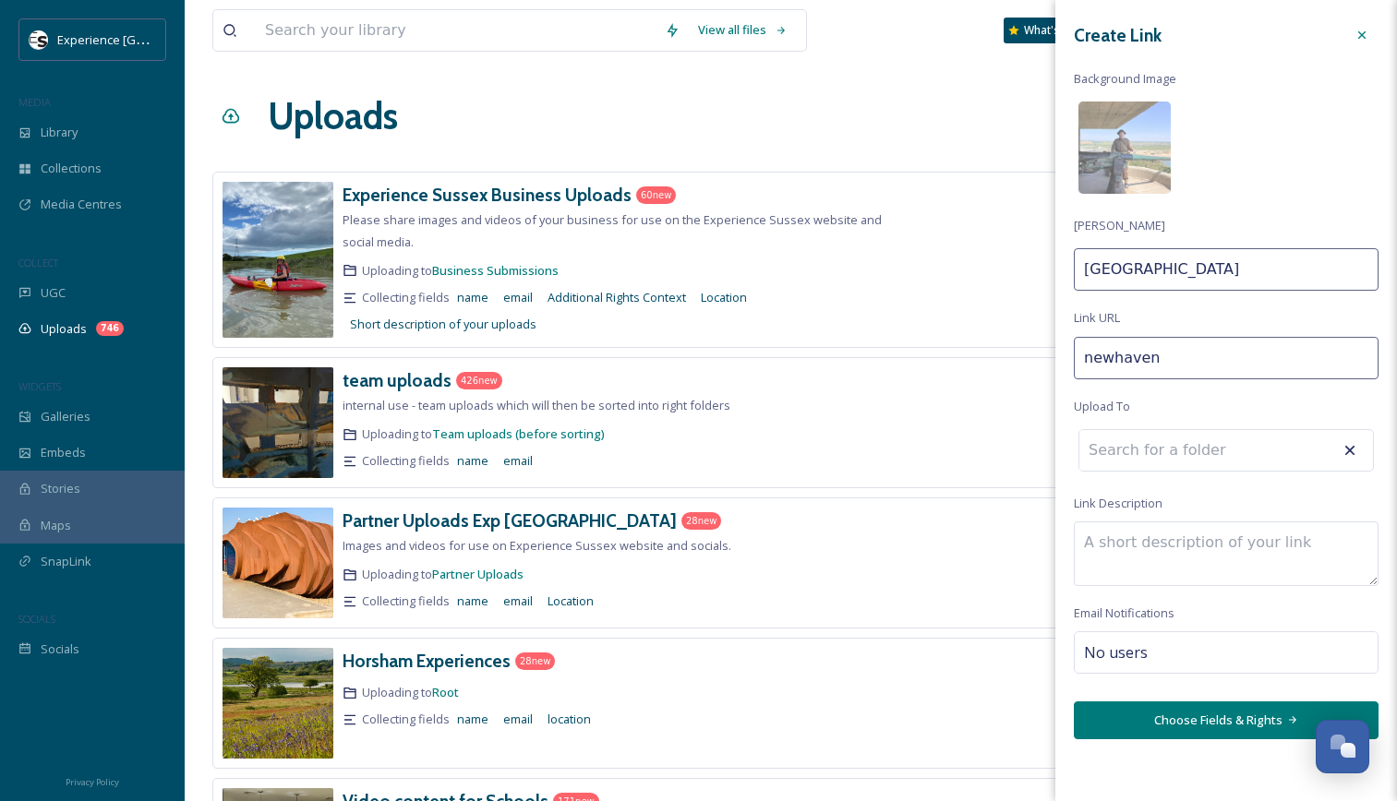
type input "newhaven-"
type input "[GEOGRAPHIC_DATA]"
type input "newhaven-p"
type input "Newhaven P"
type input "newhaven-pr"
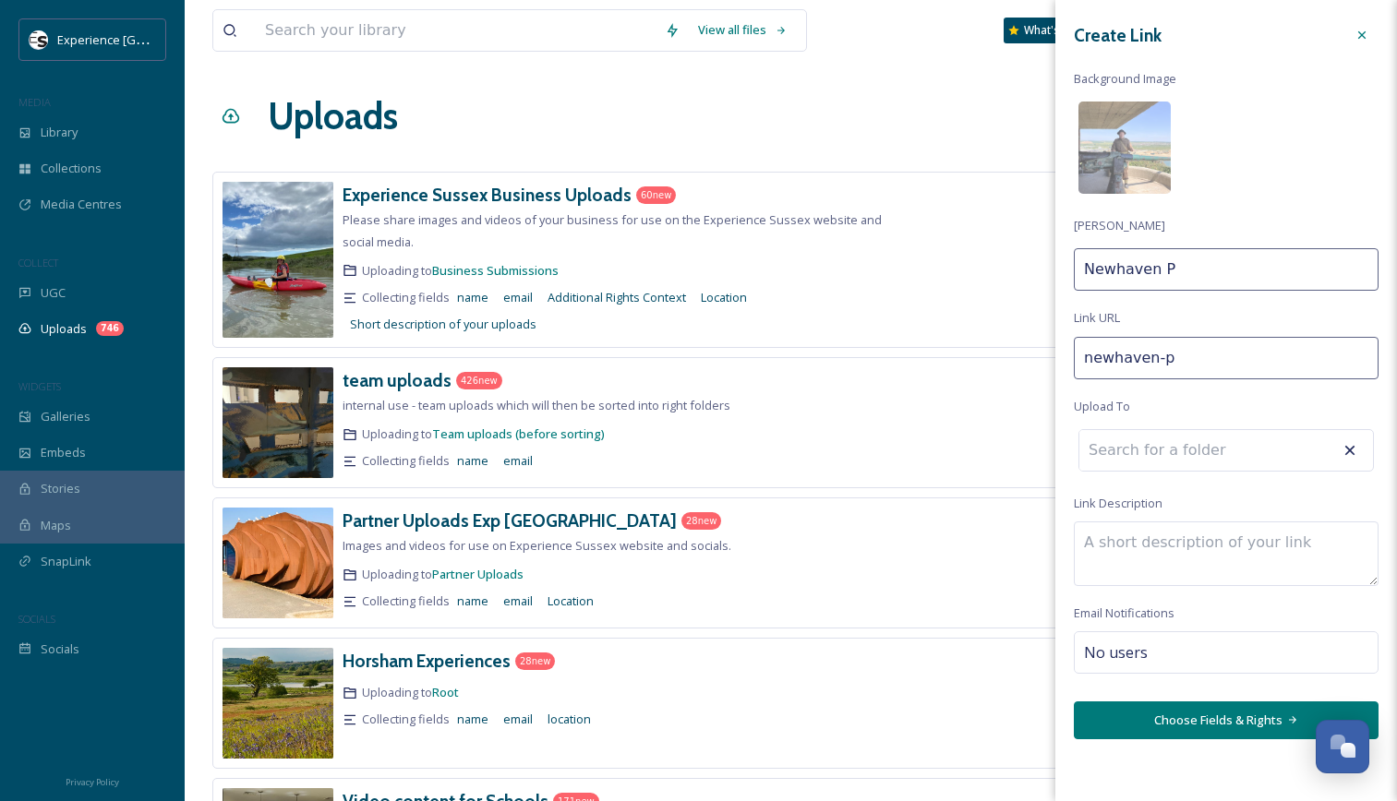
type input "Newhaven Pr"
type input "newhaven-pro"
type input "Newhaven Pro"
type input "newhaven-proj"
type input "Newhaven Proj"
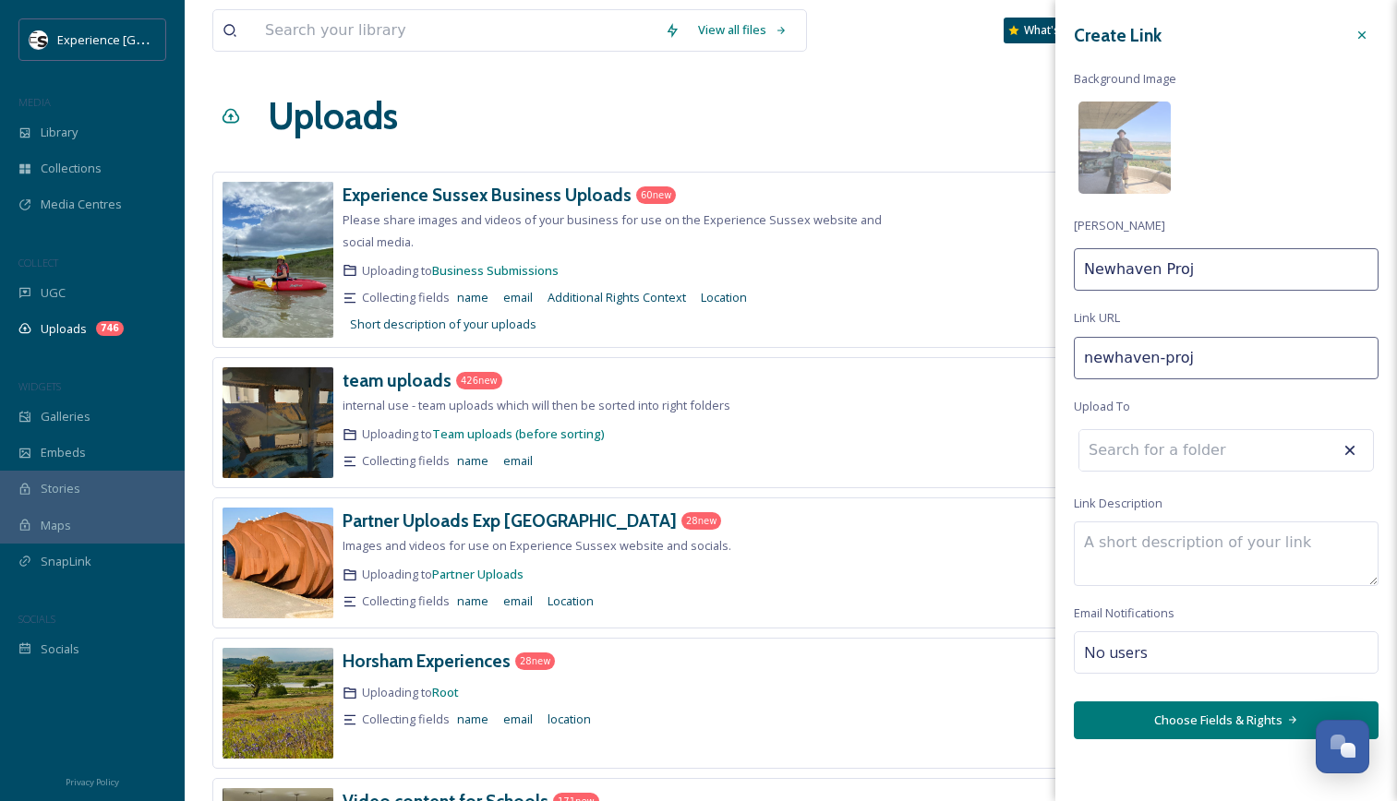
type input "newhaven-proje"
type input "Newhaven Proje"
type input "newhaven-projec"
type input "Newhaven Projec"
type input "newhaven-project"
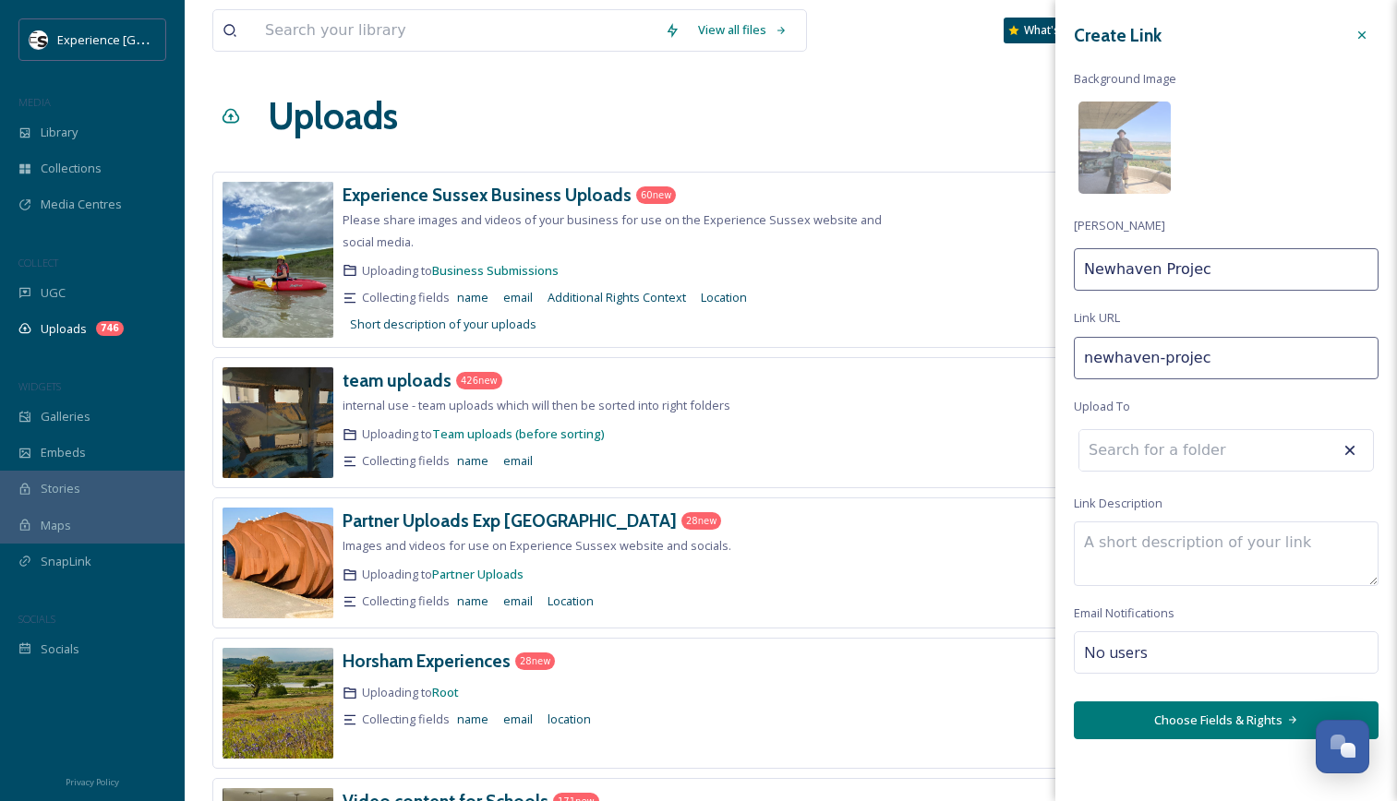
type input "Newhaven Project"
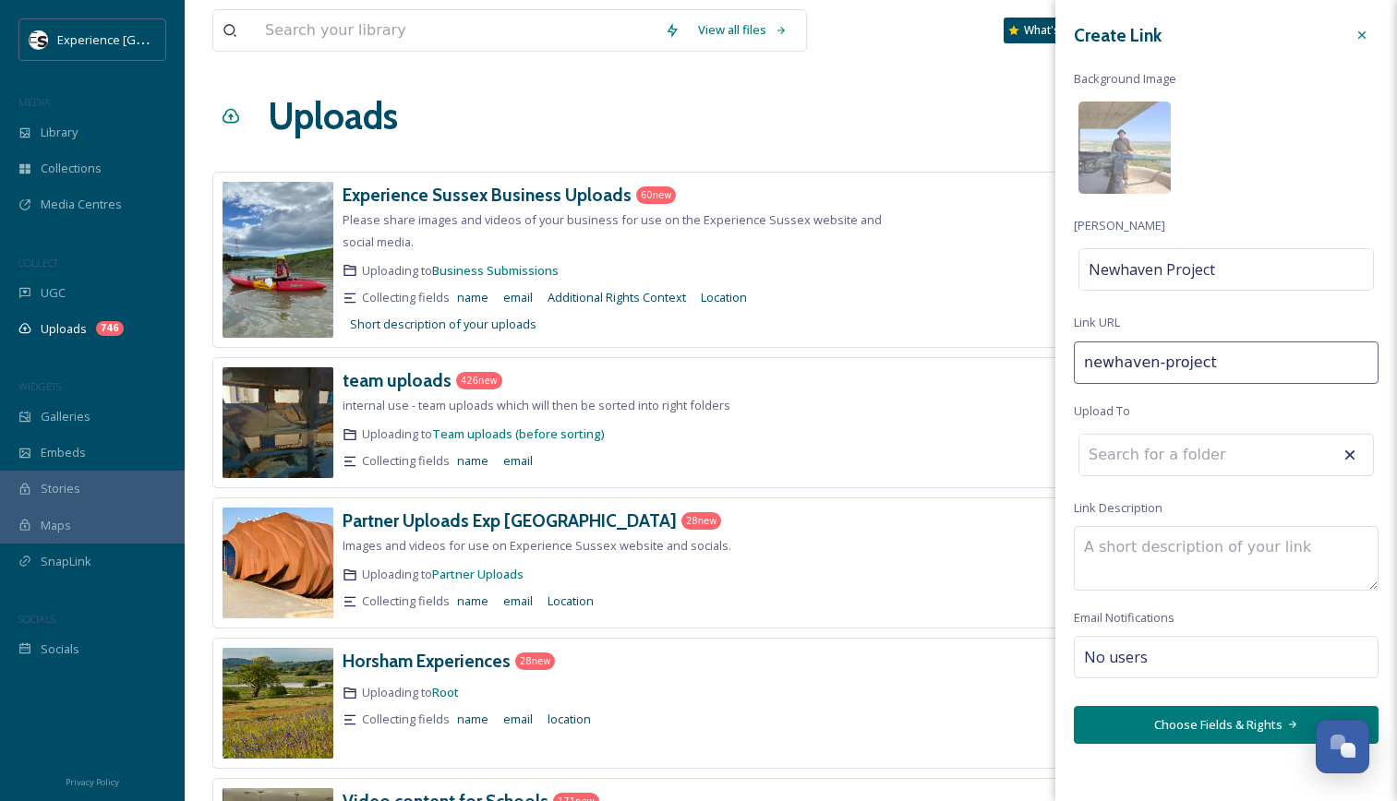
click at [1167, 549] on textarea at bounding box center [1226, 558] width 305 height 65
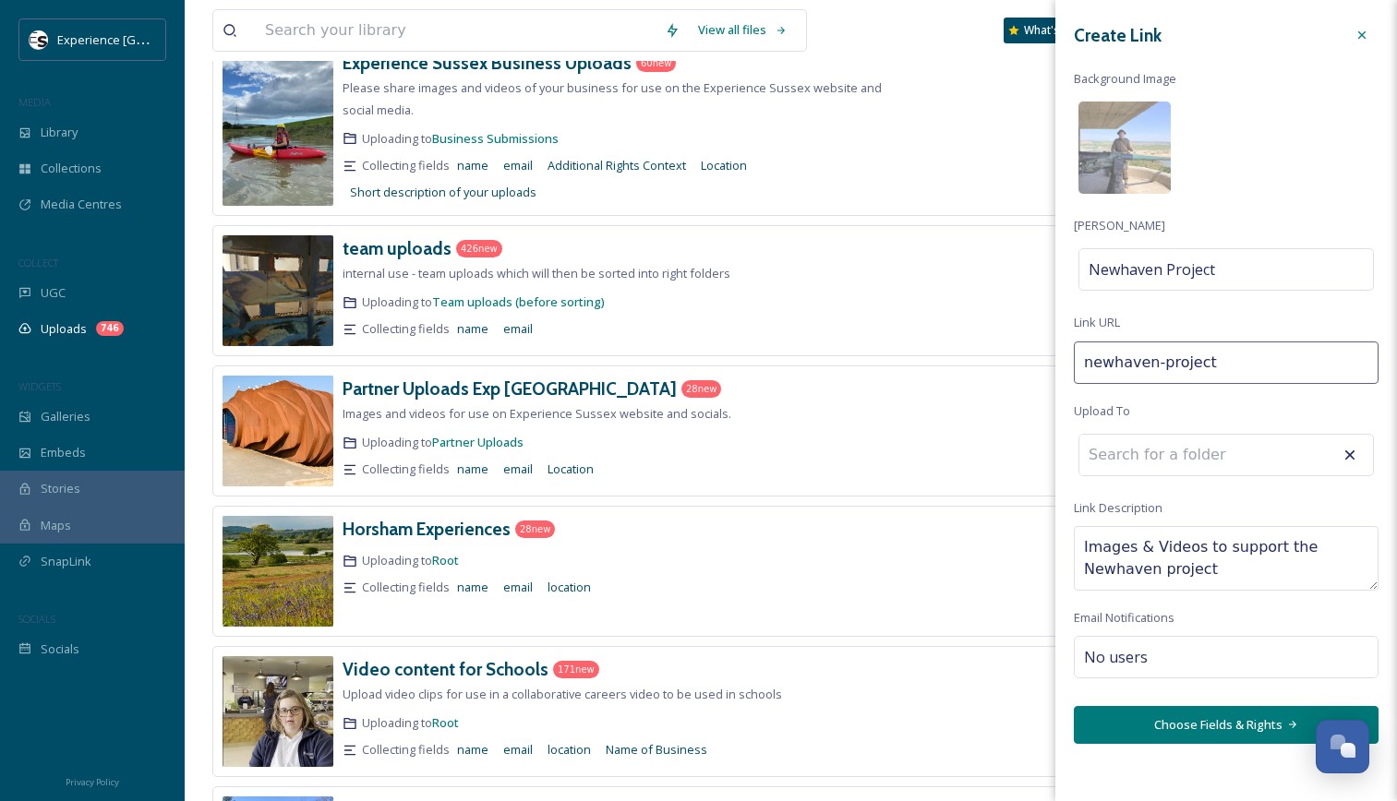
scroll to position [134, 0]
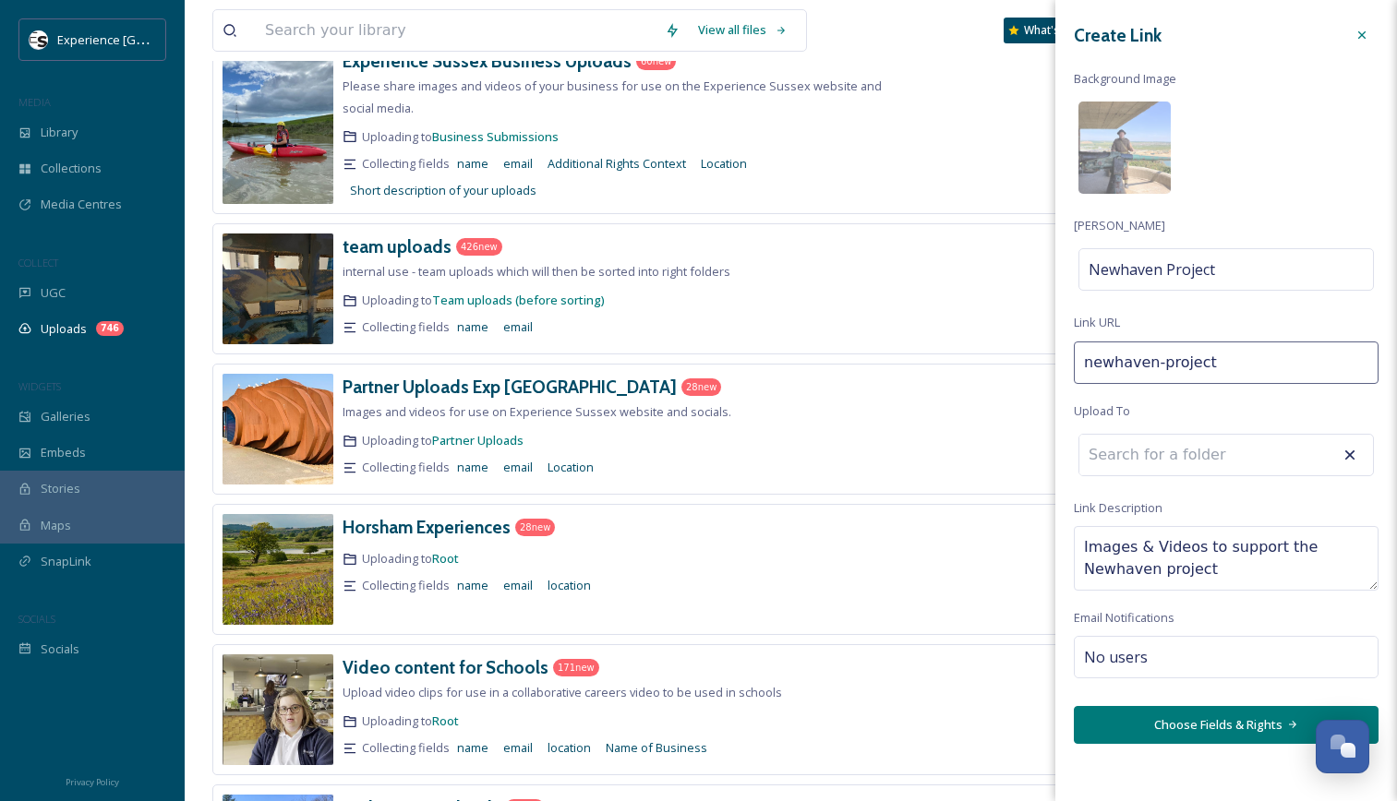
type textarea "Images & Videos to support the Newhaven project"
click at [1189, 713] on button "Choose Fields & Rights" at bounding box center [1226, 725] width 305 height 38
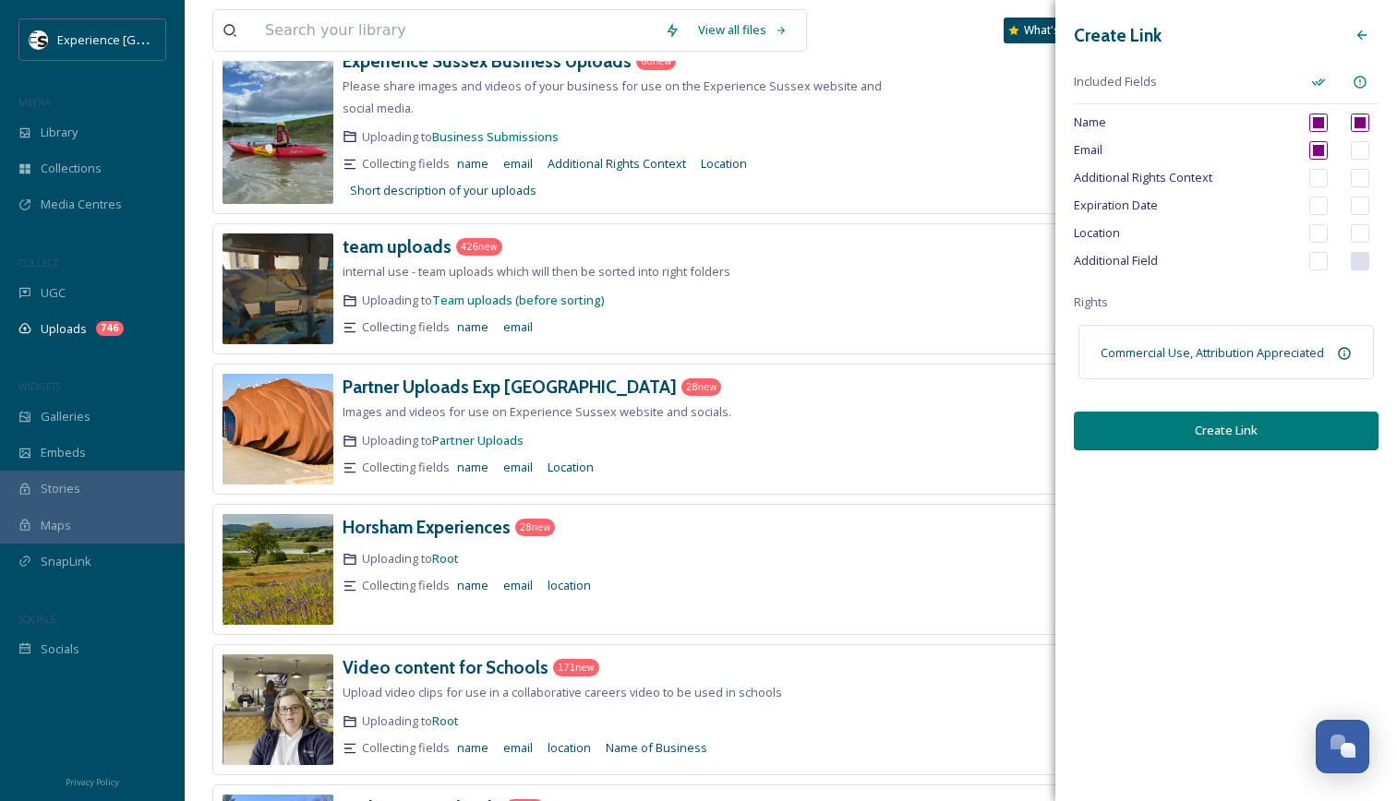
click at [1321, 185] on input "checkbox" at bounding box center [1318, 178] width 18 height 18
checkbox input "true"
click at [1317, 237] on input "checkbox" at bounding box center [1318, 233] width 18 height 18
checkbox input "true"
click at [1317, 268] on input "checkbox" at bounding box center [1318, 261] width 18 height 18
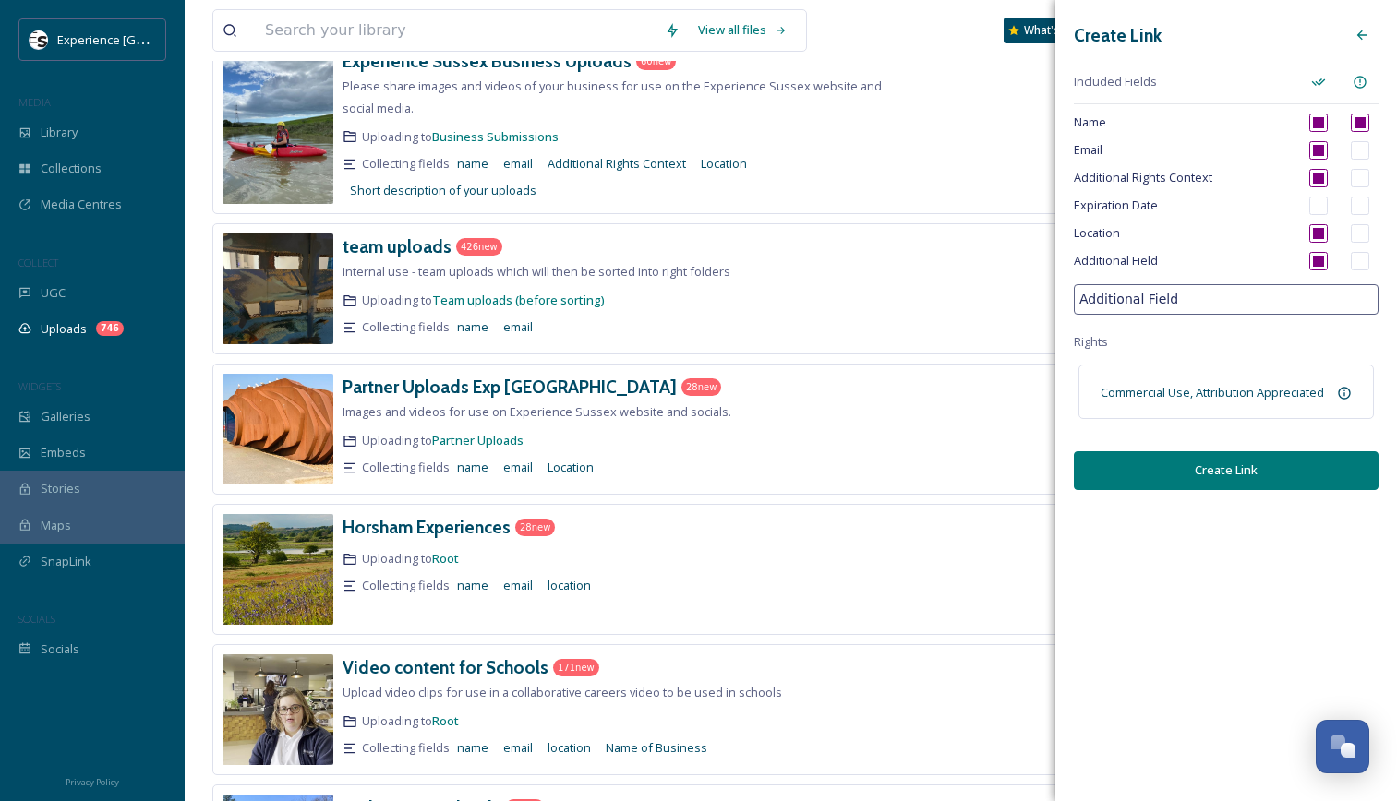
click at [1317, 268] on input "checkbox" at bounding box center [1318, 261] width 18 height 18
checkbox input "false"
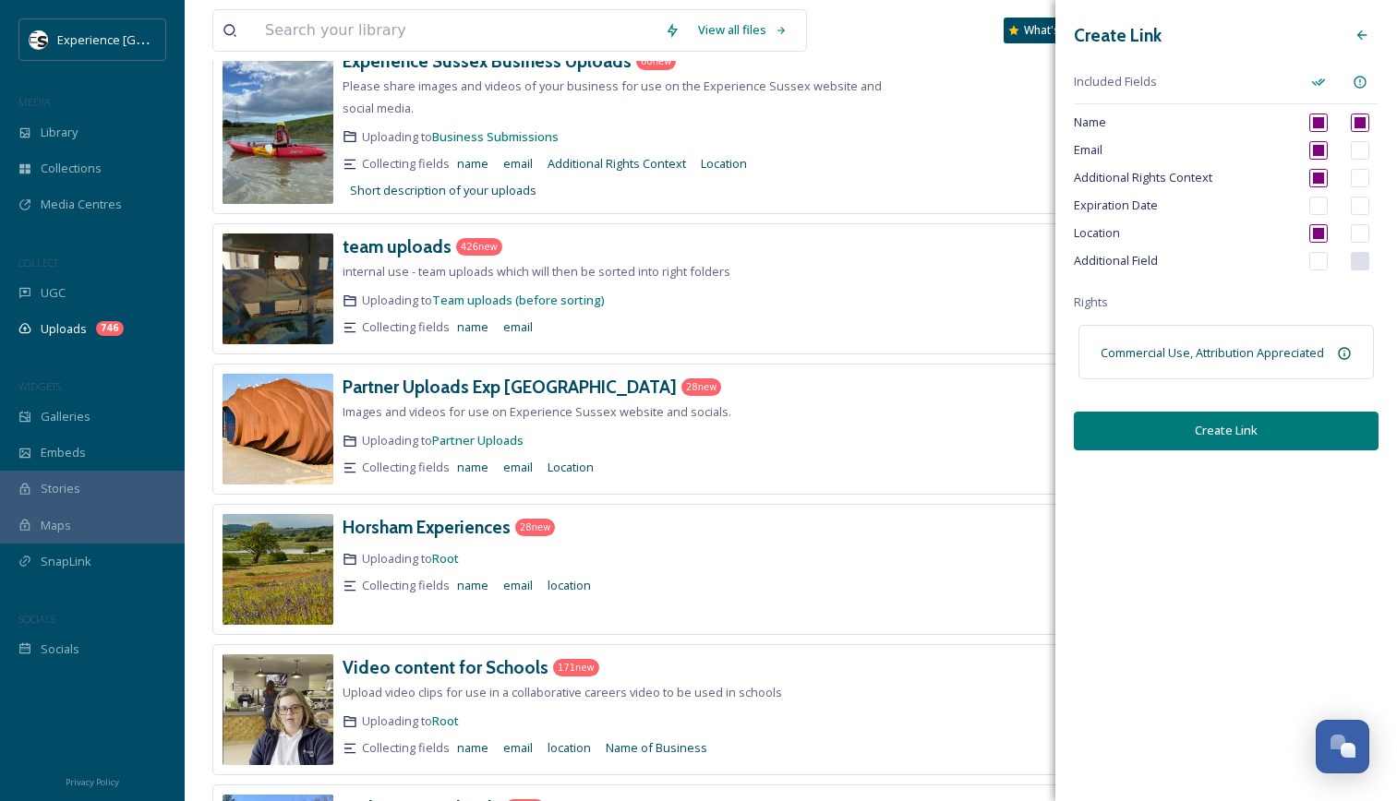
click at [1258, 438] on button "Create Link" at bounding box center [1226, 431] width 305 height 38
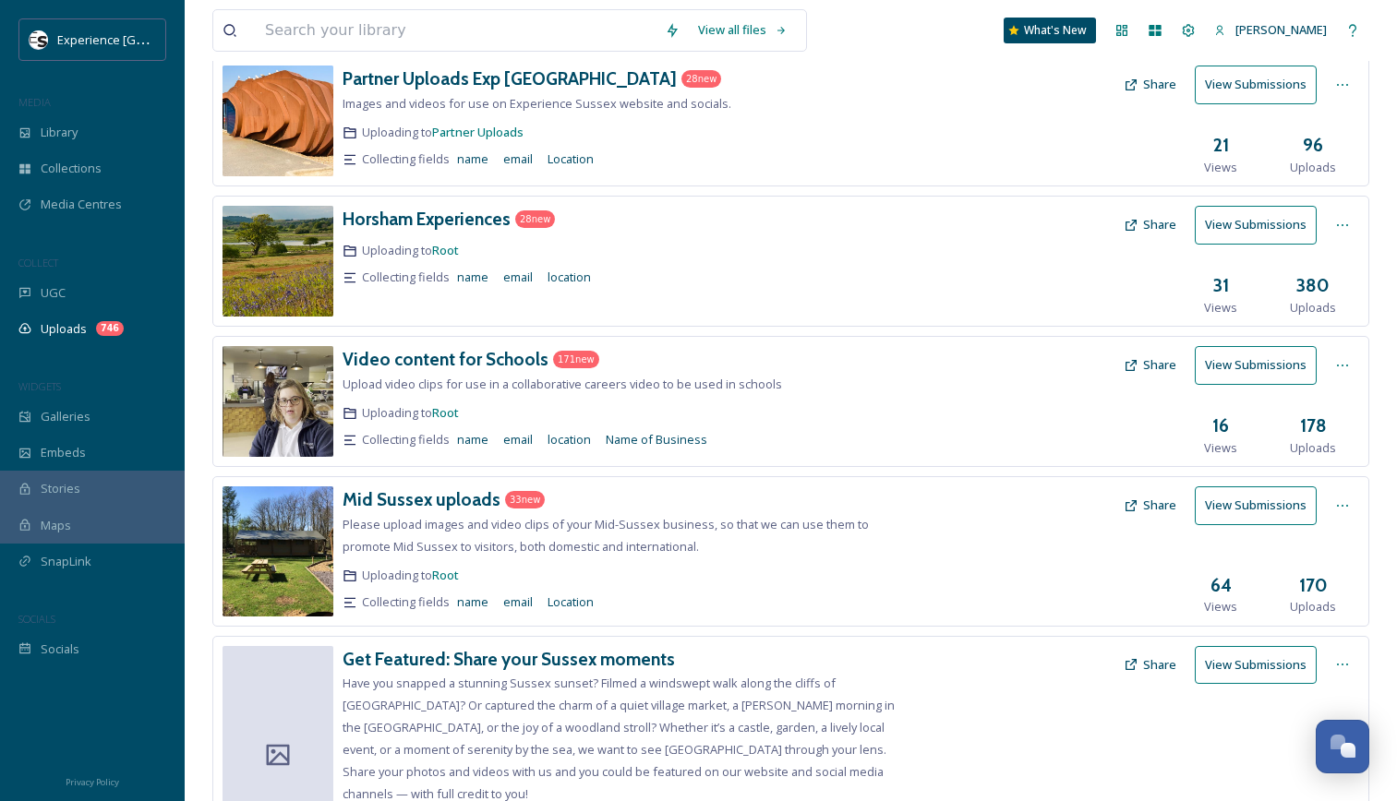
scroll to position [0, 0]
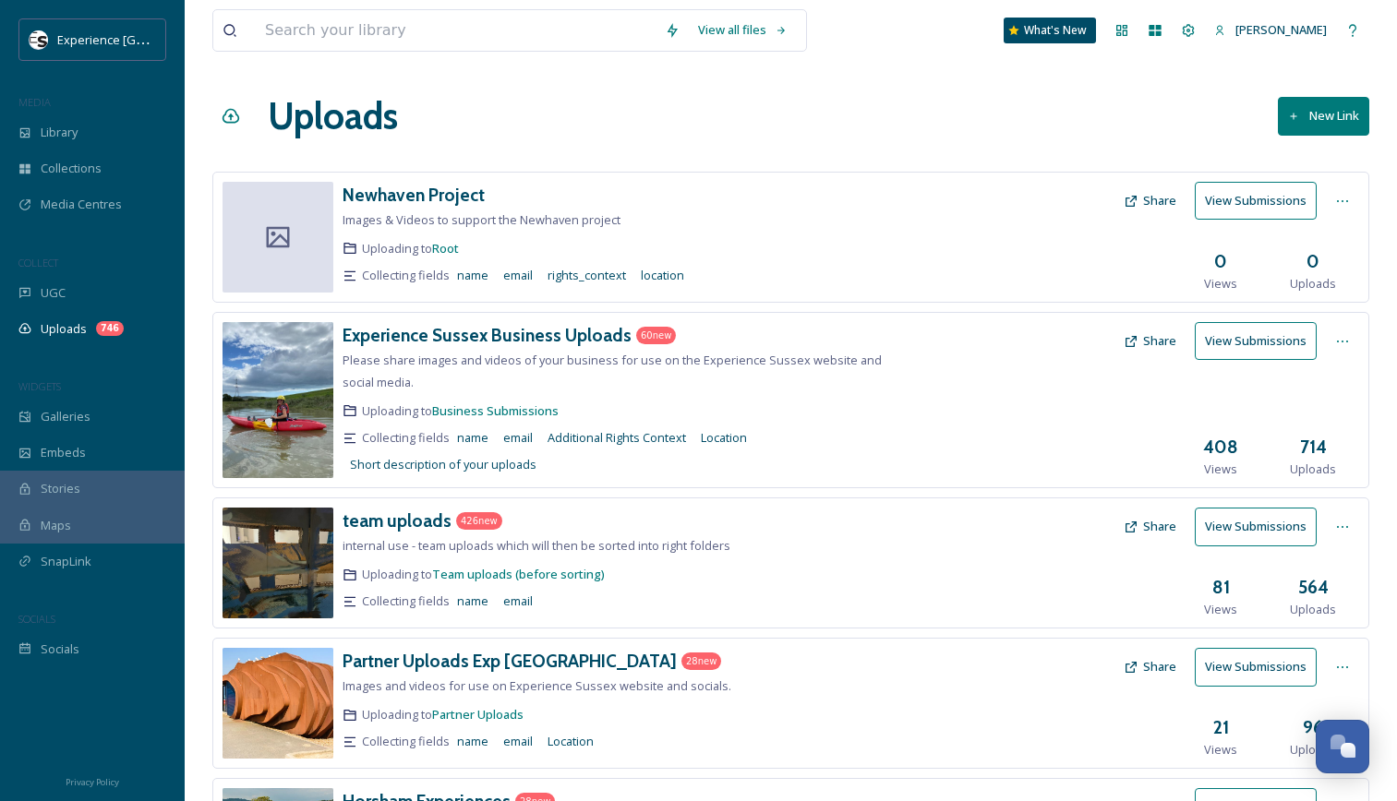
click at [1150, 199] on button "Share" at bounding box center [1149, 201] width 71 height 36
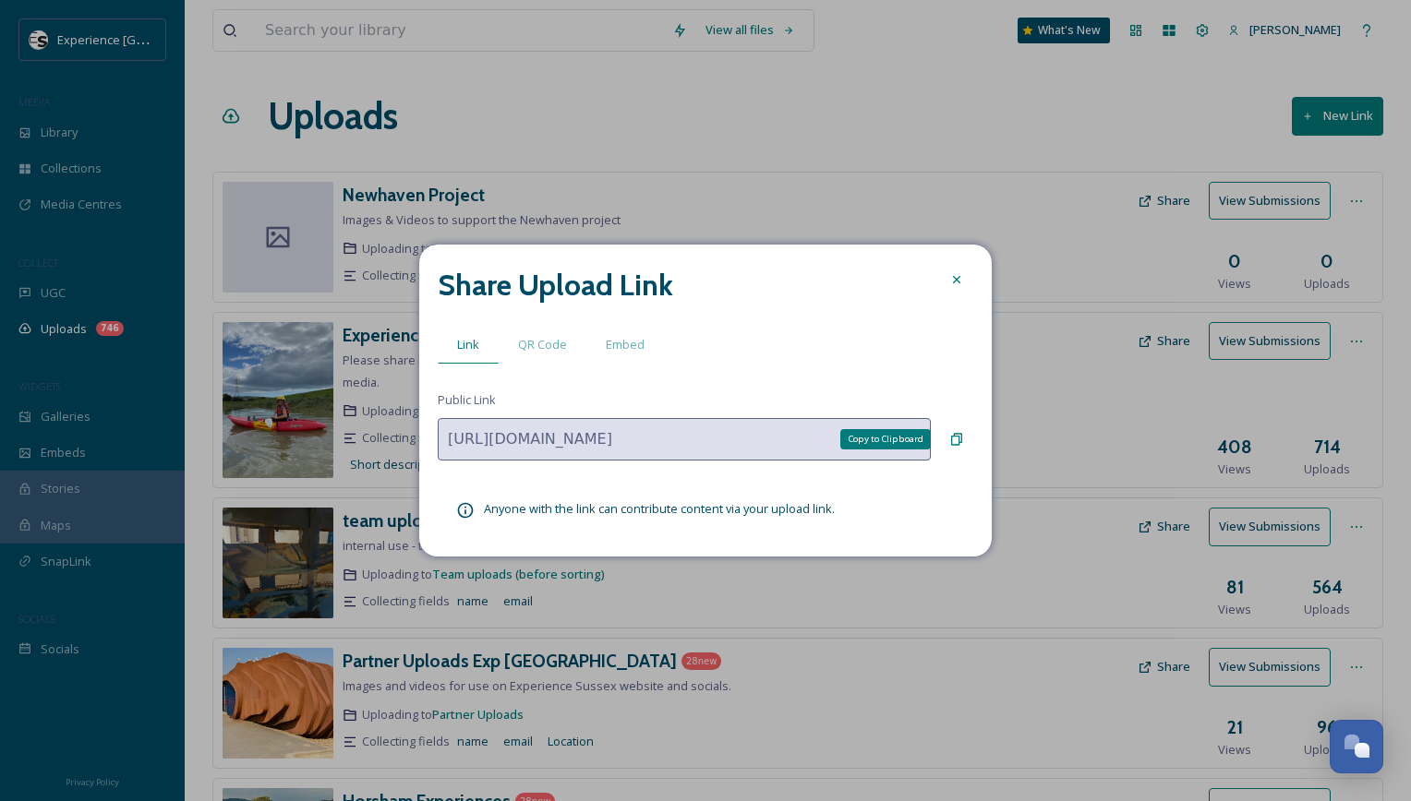
click at [958, 439] on icon at bounding box center [956, 440] width 11 height 12
click at [961, 279] on icon at bounding box center [956, 279] width 15 height 15
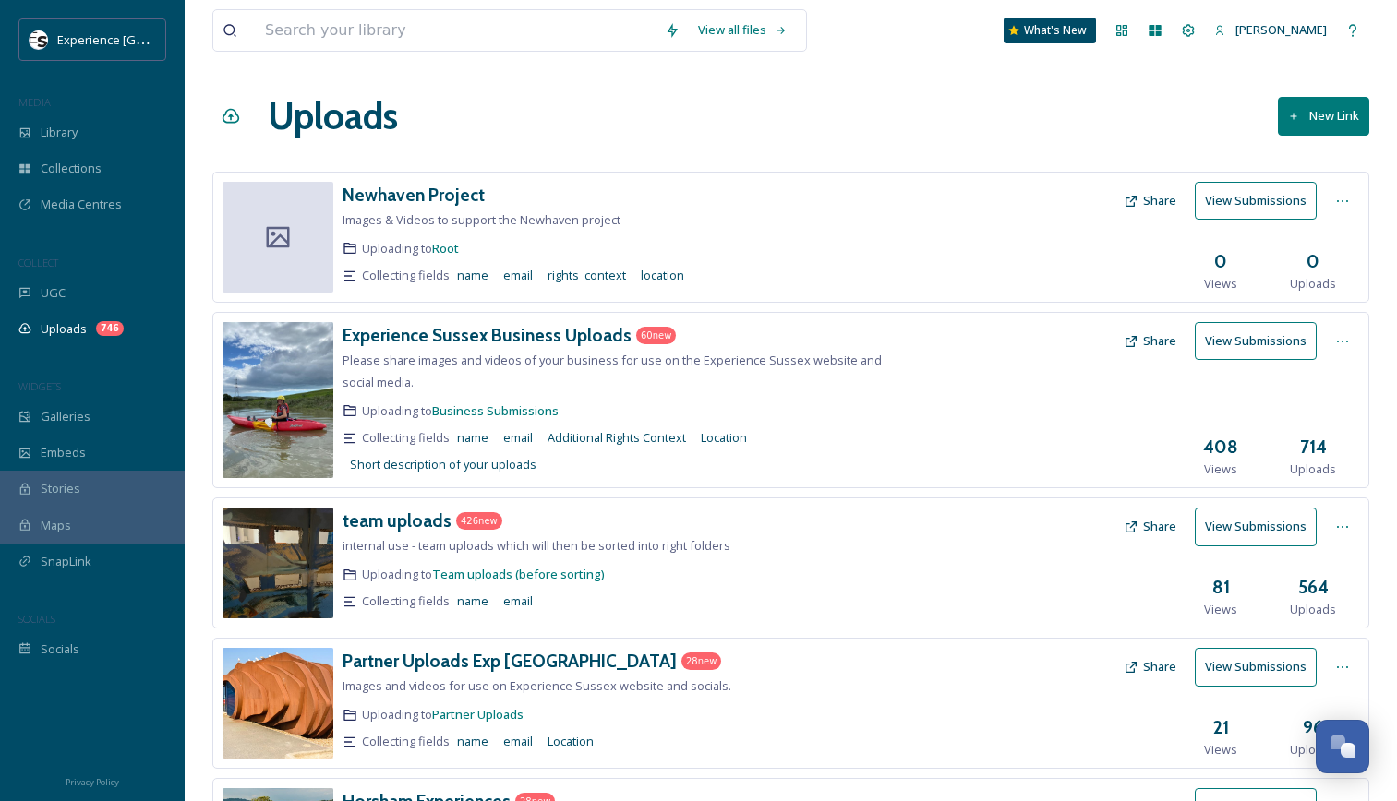
click at [1341, 203] on icon at bounding box center [1342, 201] width 15 height 15
click at [1315, 293] on div "Edit" at bounding box center [1323, 277] width 70 height 36
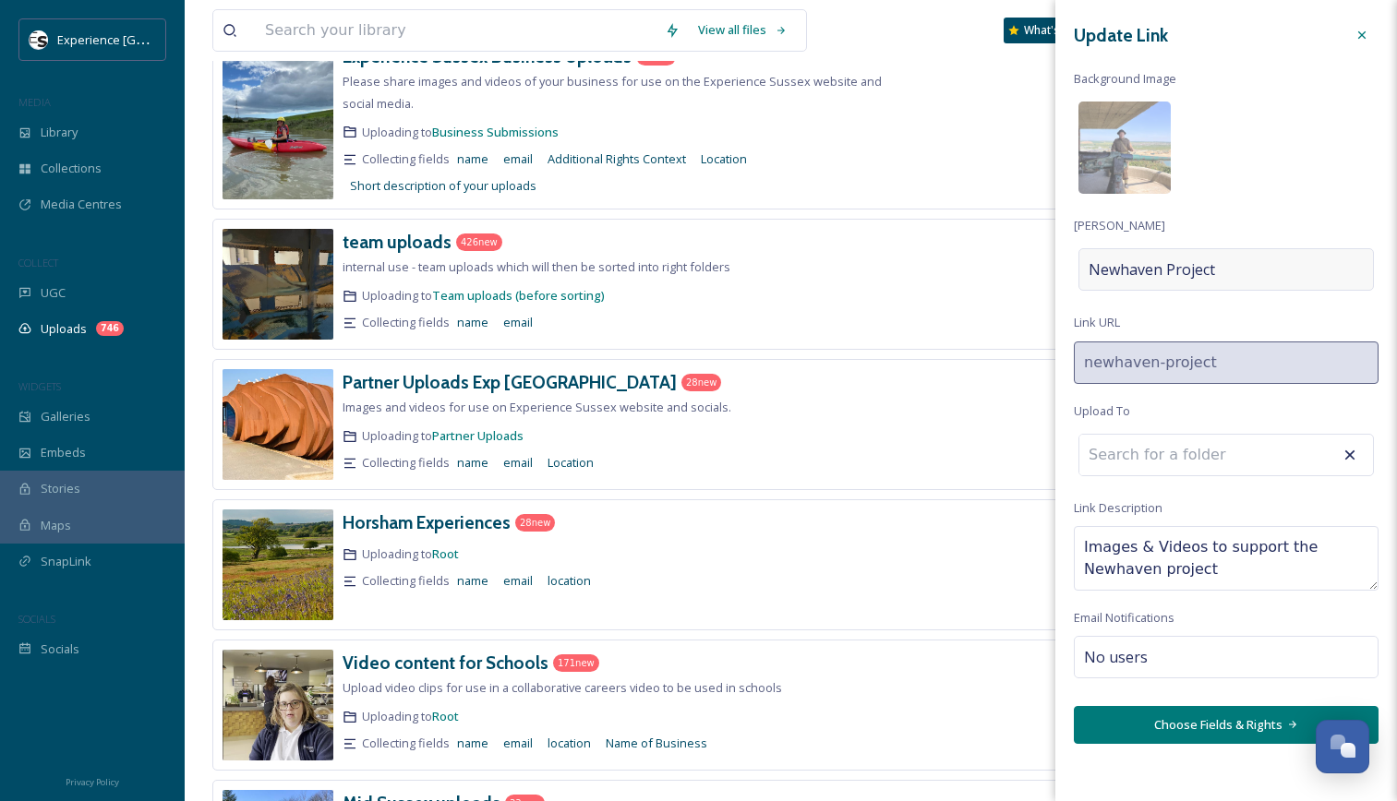
scroll to position [539, 0]
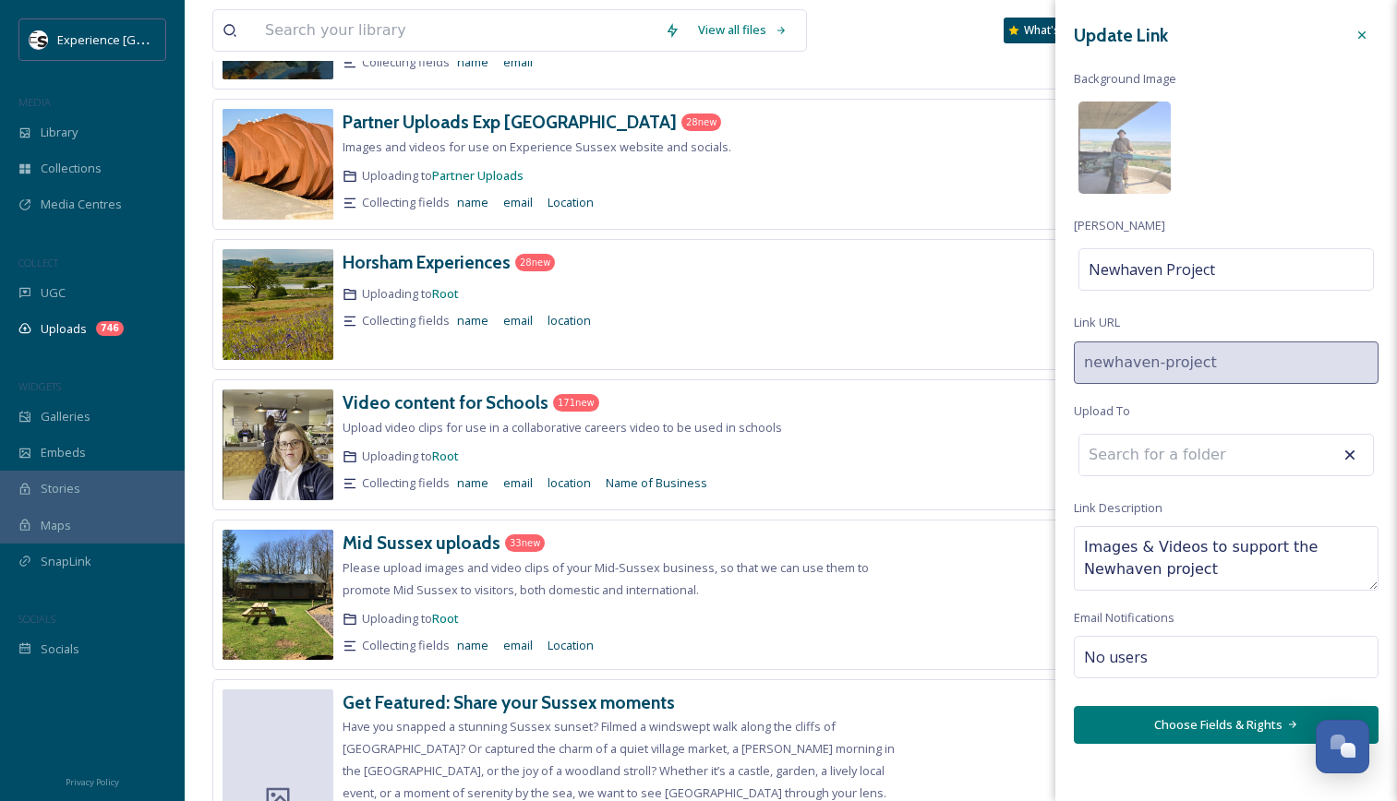
click at [1207, 741] on button "Choose Fields & Rights" at bounding box center [1226, 725] width 305 height 38
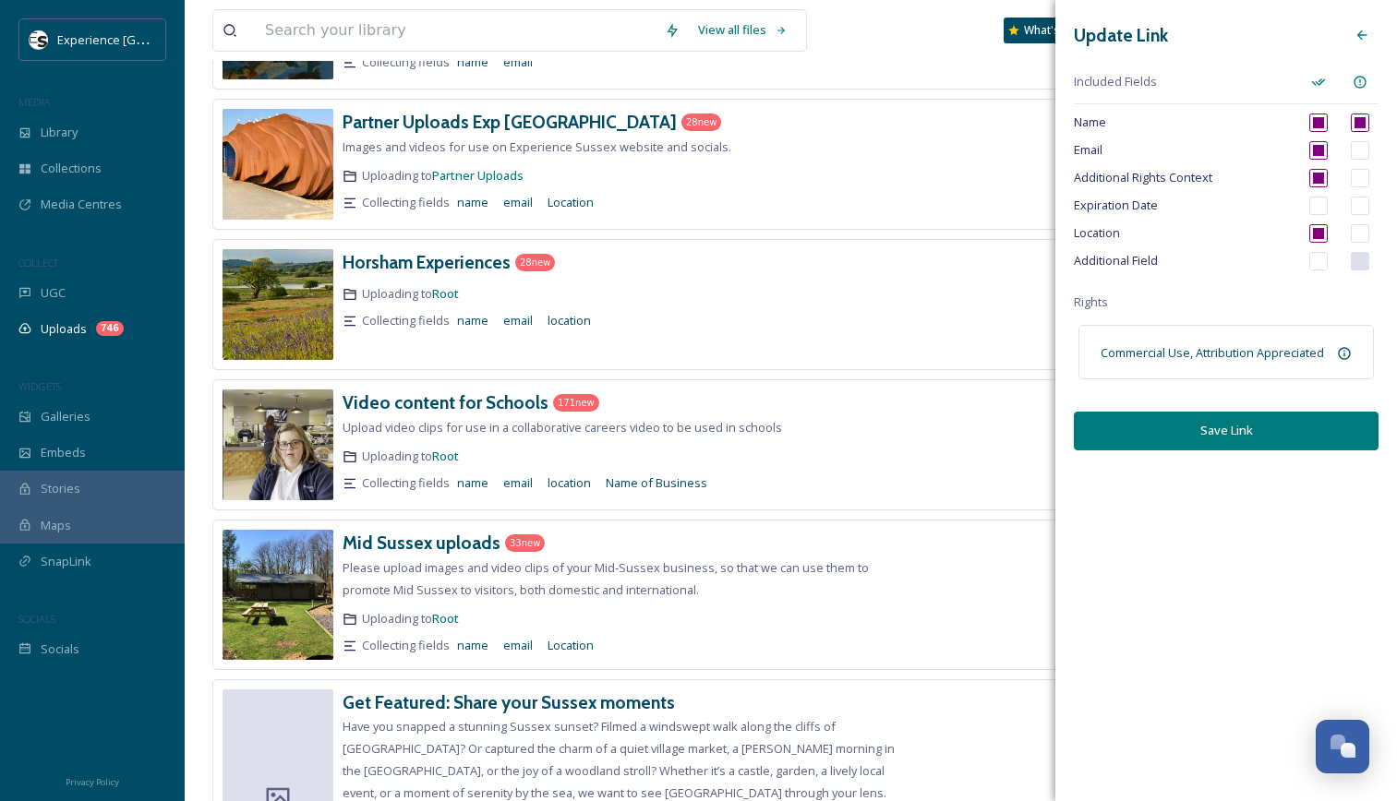
click at [1318, 260] on input "checkbox" at bounding box center [1318, 261] width 18 height 18
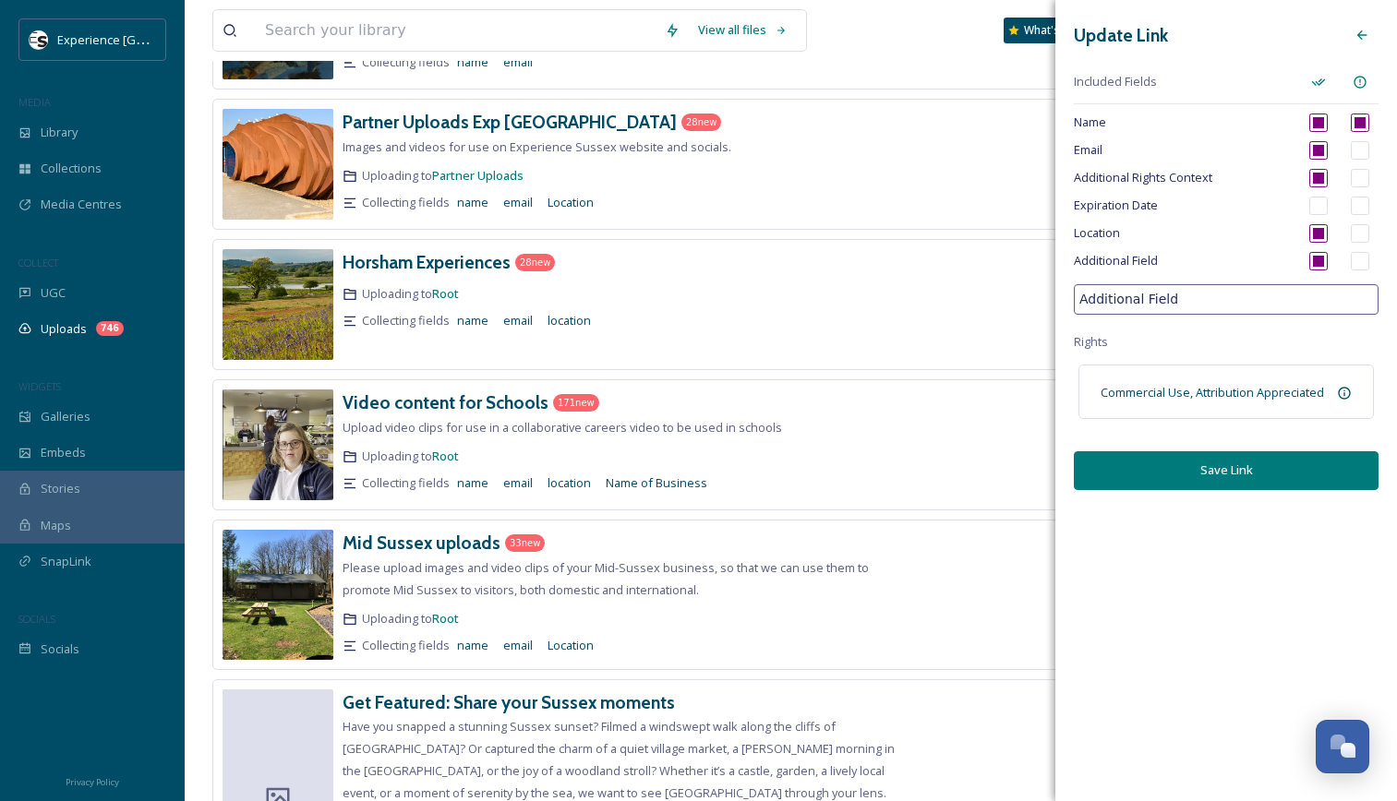
click at [1318, 260] on input "checkbox" at bounding box center [1318, 261] width 18 height 18
checkbox input "false"
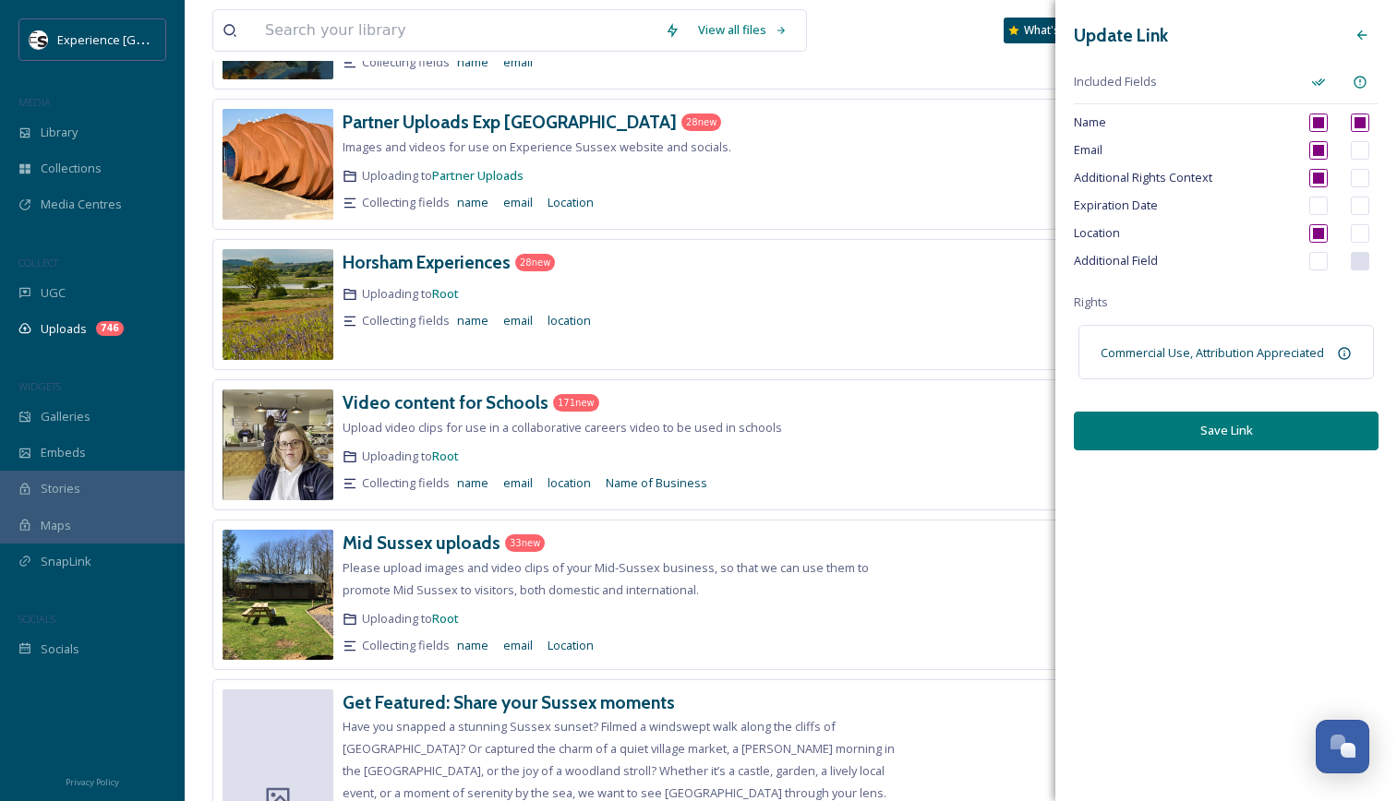
click at [1275, 242] on span "Location" at bounding box center [1185, 233] width 222 height 18
click at [1317, 176] on input "checkbox" at bounding box center [1318, 178] width 18 height 18
checkbox input "false"
click at [1275, 431] on button "Save Link" at bounding box center [1226, 431] width 305 height 38
